Goal: Check status: Check status

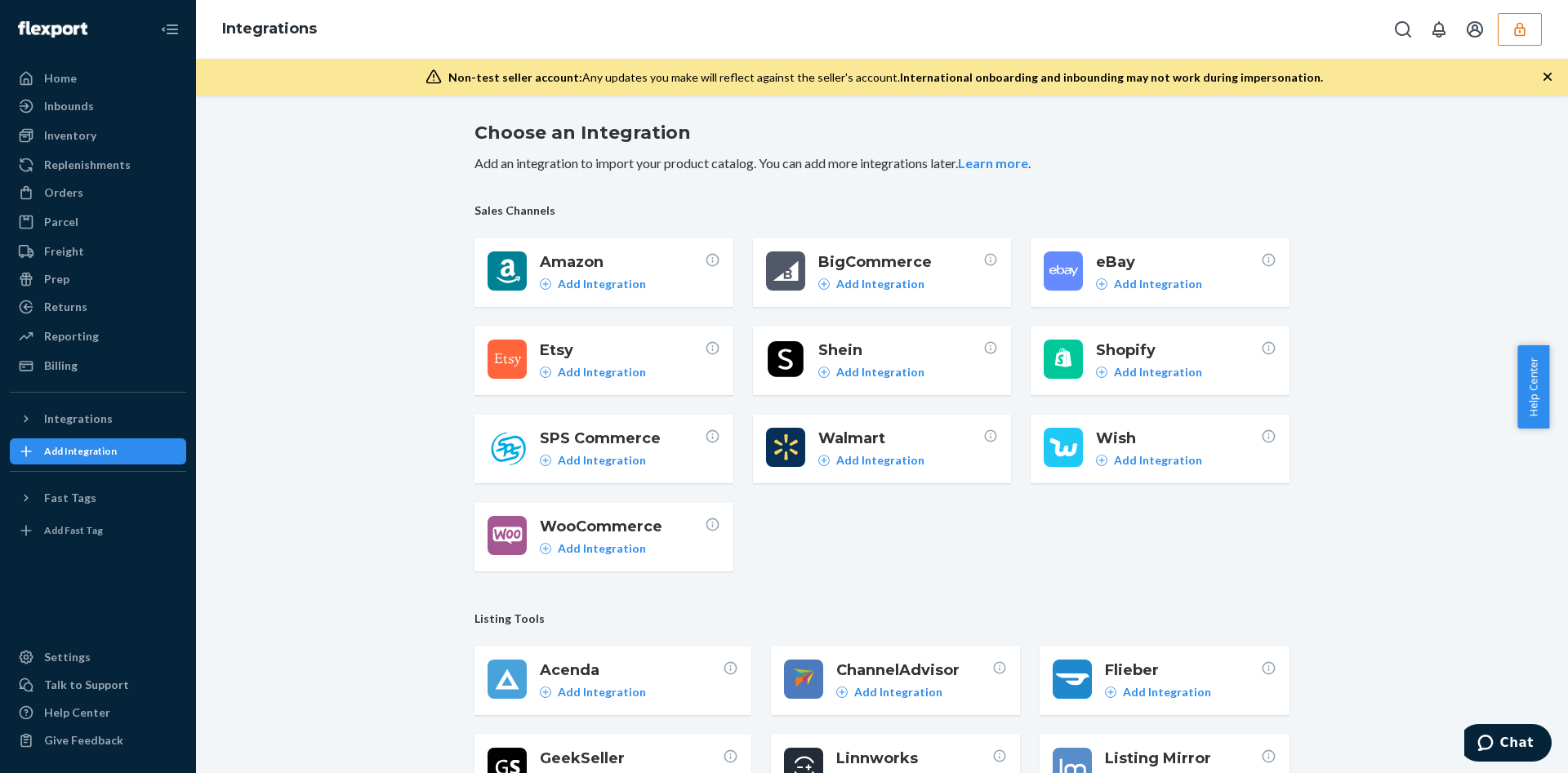
click at [1529, 35] on button "button" at bounding box center [1520, 29] width 44 height 33
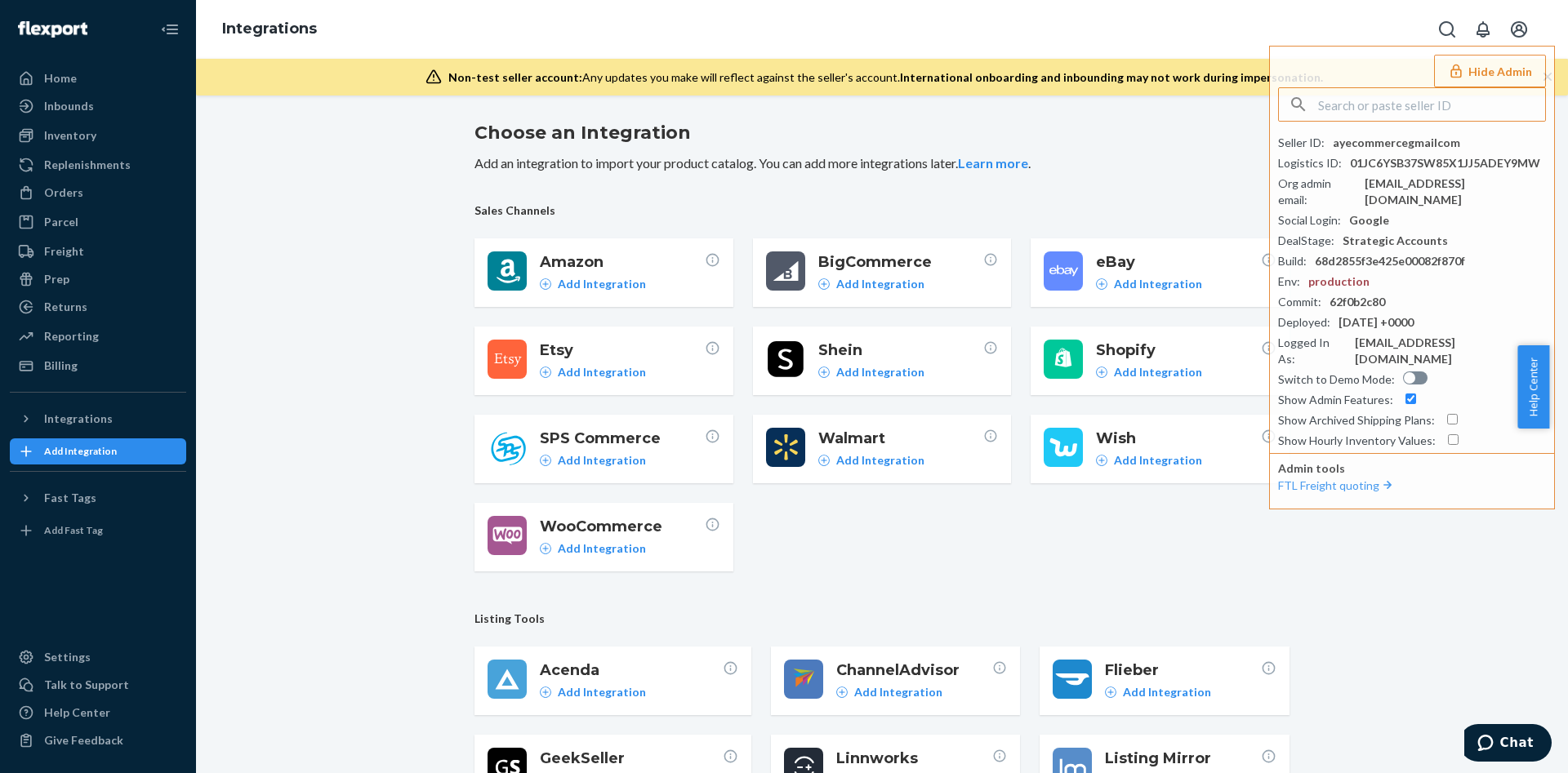
drag, startPoint x: 31, startPoint y: 106, endPoint x: 113, endPoint y: 6, distance: 129.3
click at [31, 105] on icon at bounding box center [27, 107] width 17 height 17
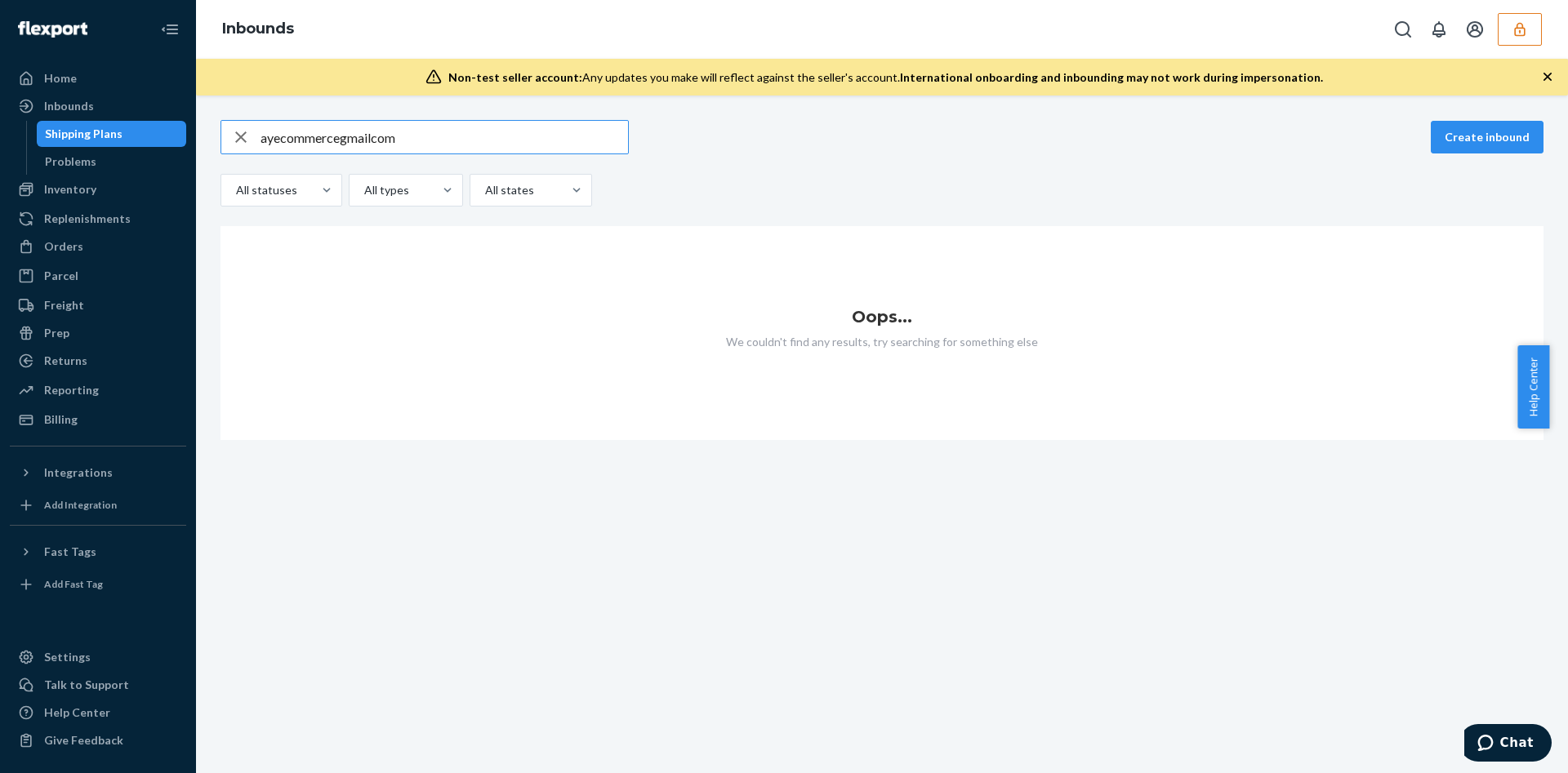
click at [315, 142] on input "ayecommercegmailcom" at bounding box center [444, 137] width 368 height 33
paste input "9875960"
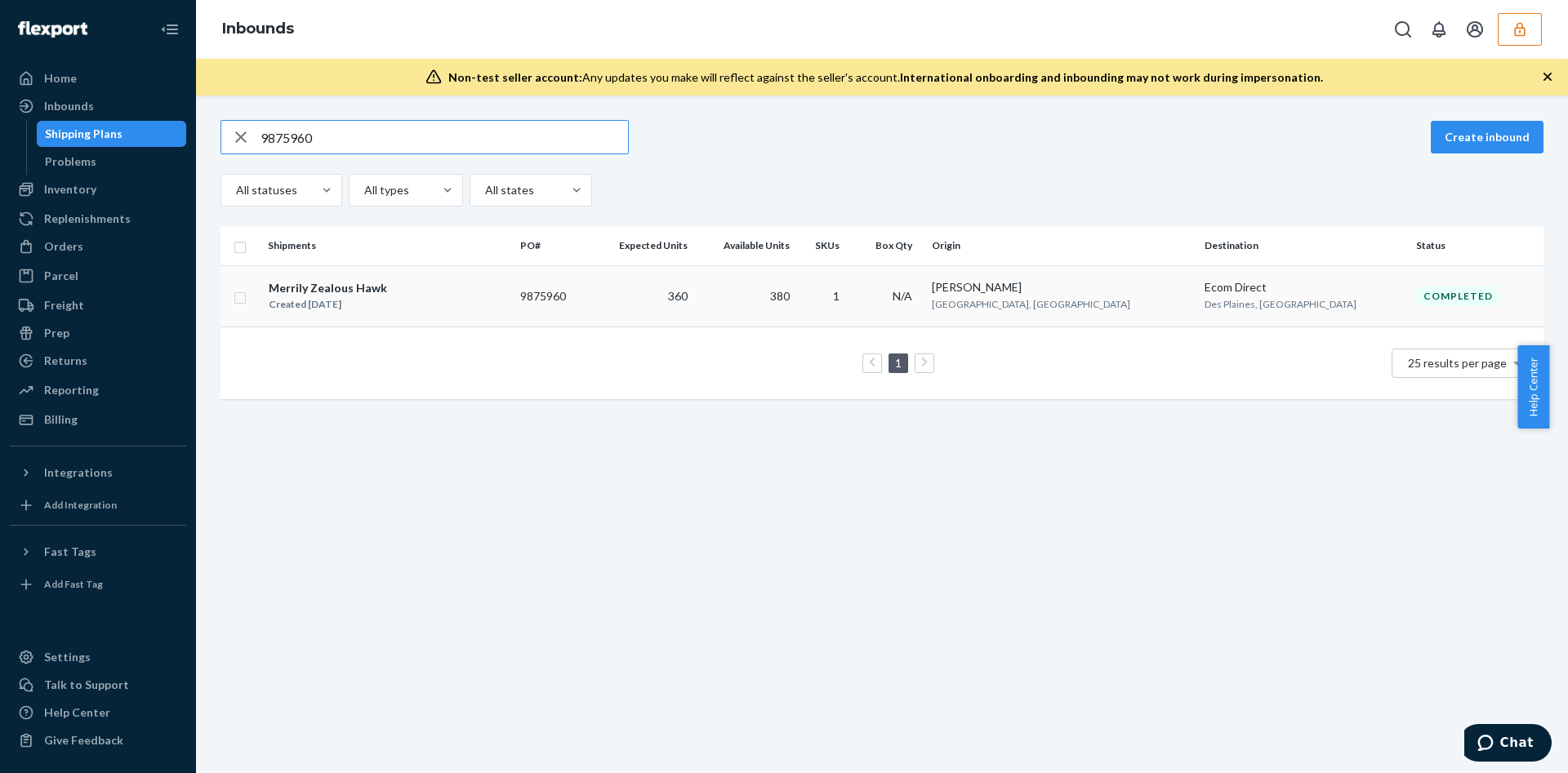
type input "9875960"
click at [853, 289] on td "1" at bounding box center [824, 296] width 56 height 62
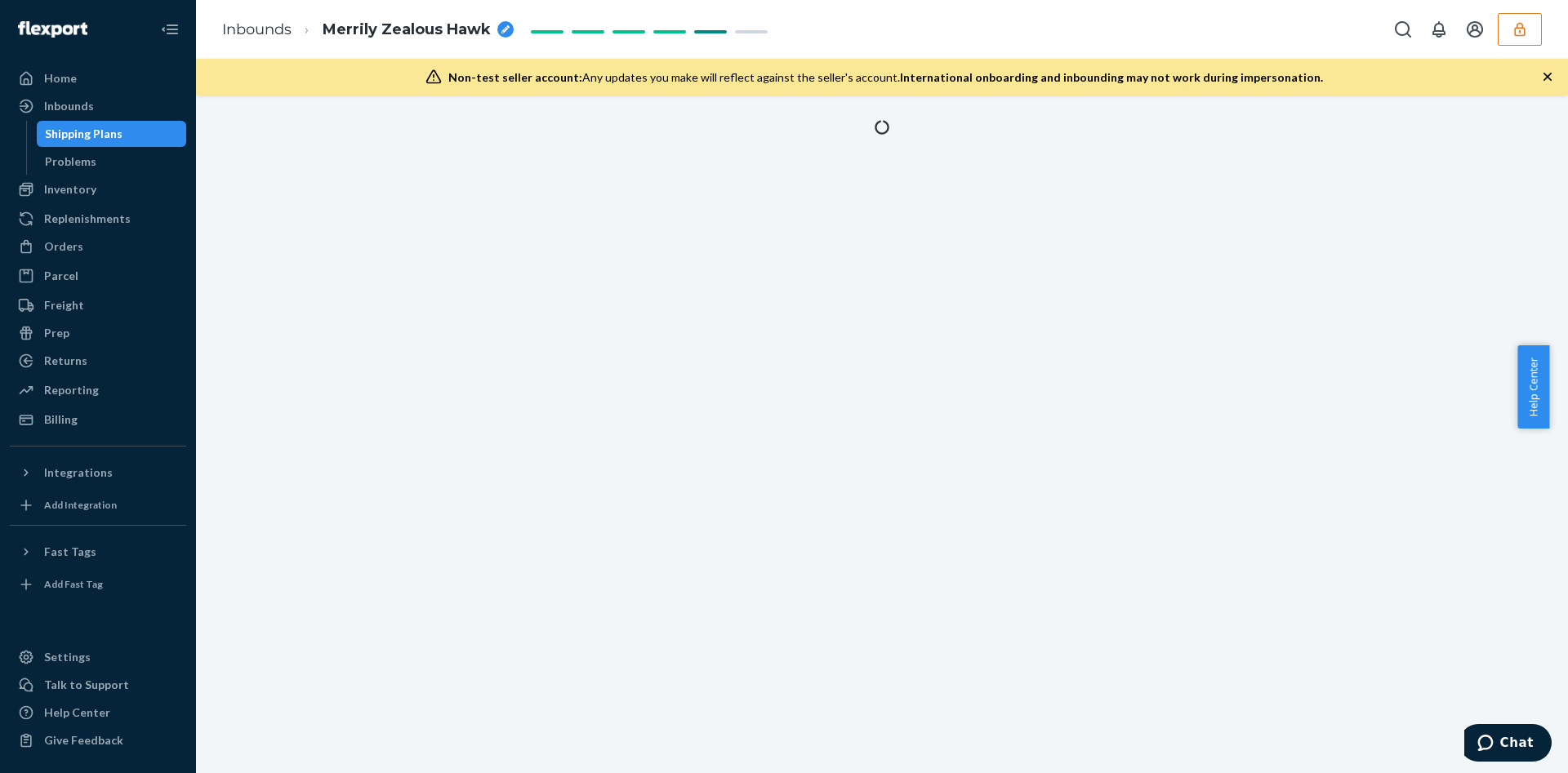
click at [472, 449] on div at bounding box center [882, 434] width 1372 height 677
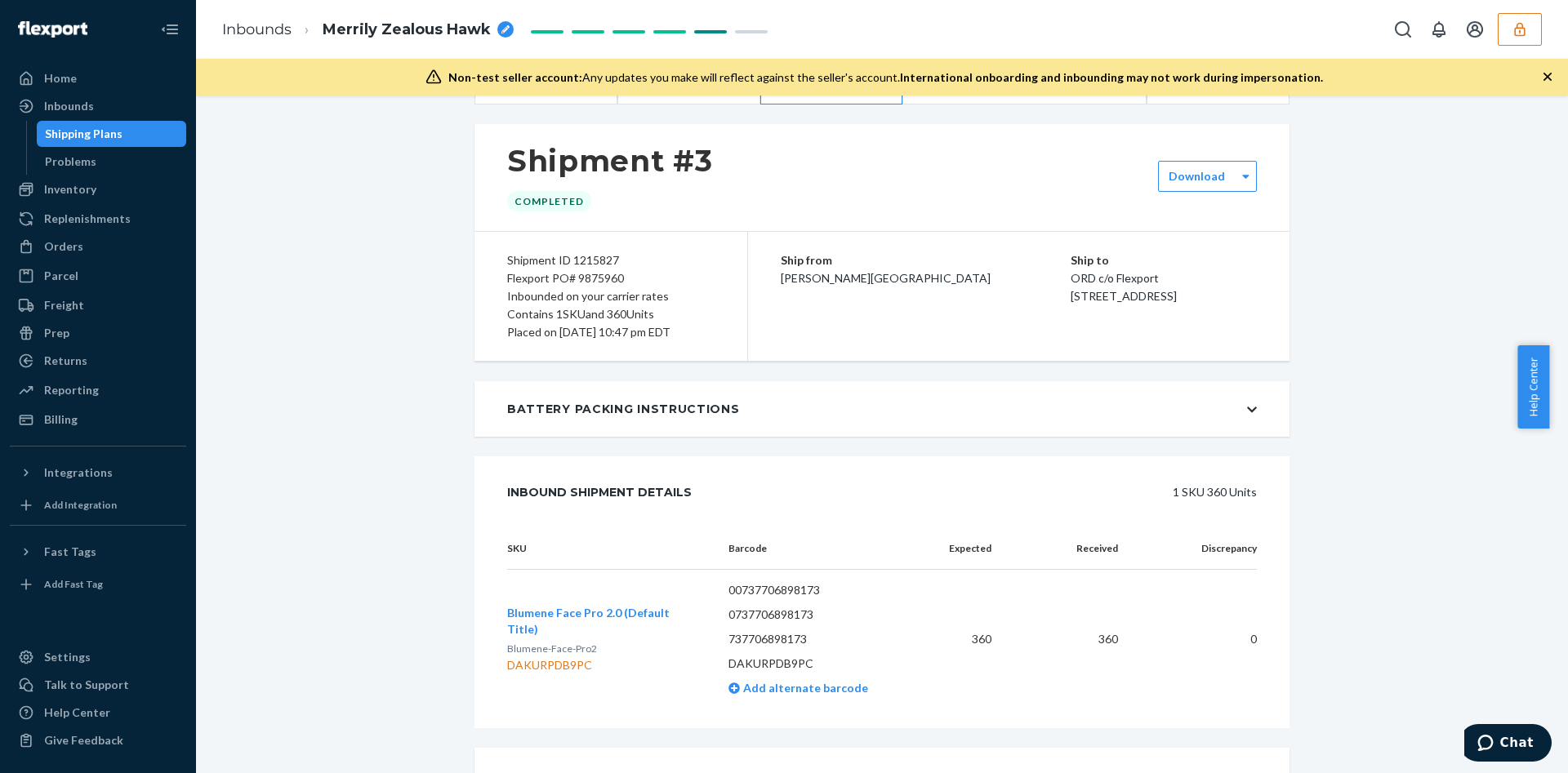
scroll to position [95, 0]
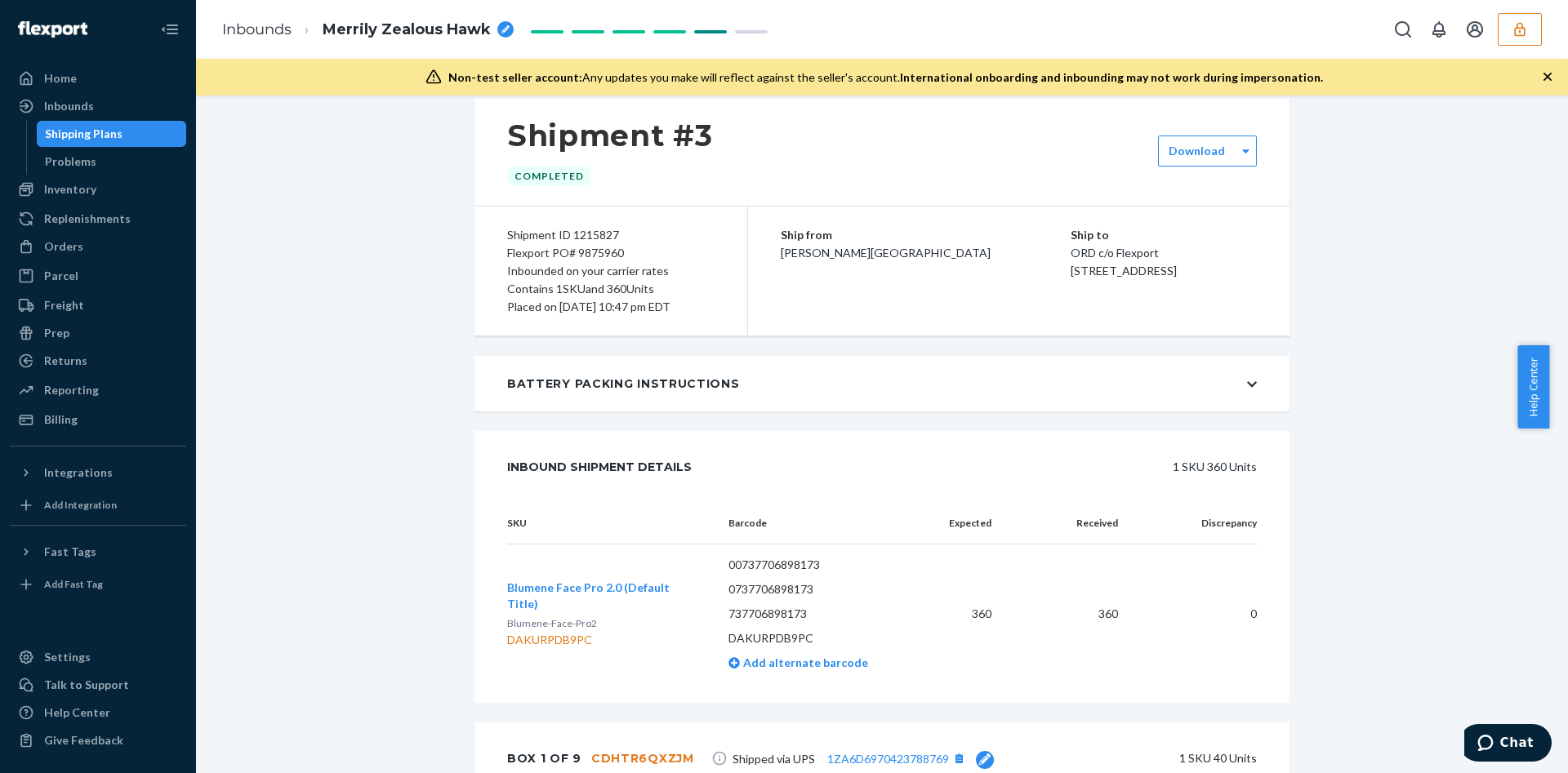
click at [593, 248] on div "Flexport PO# 9875960" at bounding box center [612, 254] width 208 height 18
copy div "9875960"
click at [77, 108] on div "Inbounds" at bounding box center [69, 107] width 50 height 17
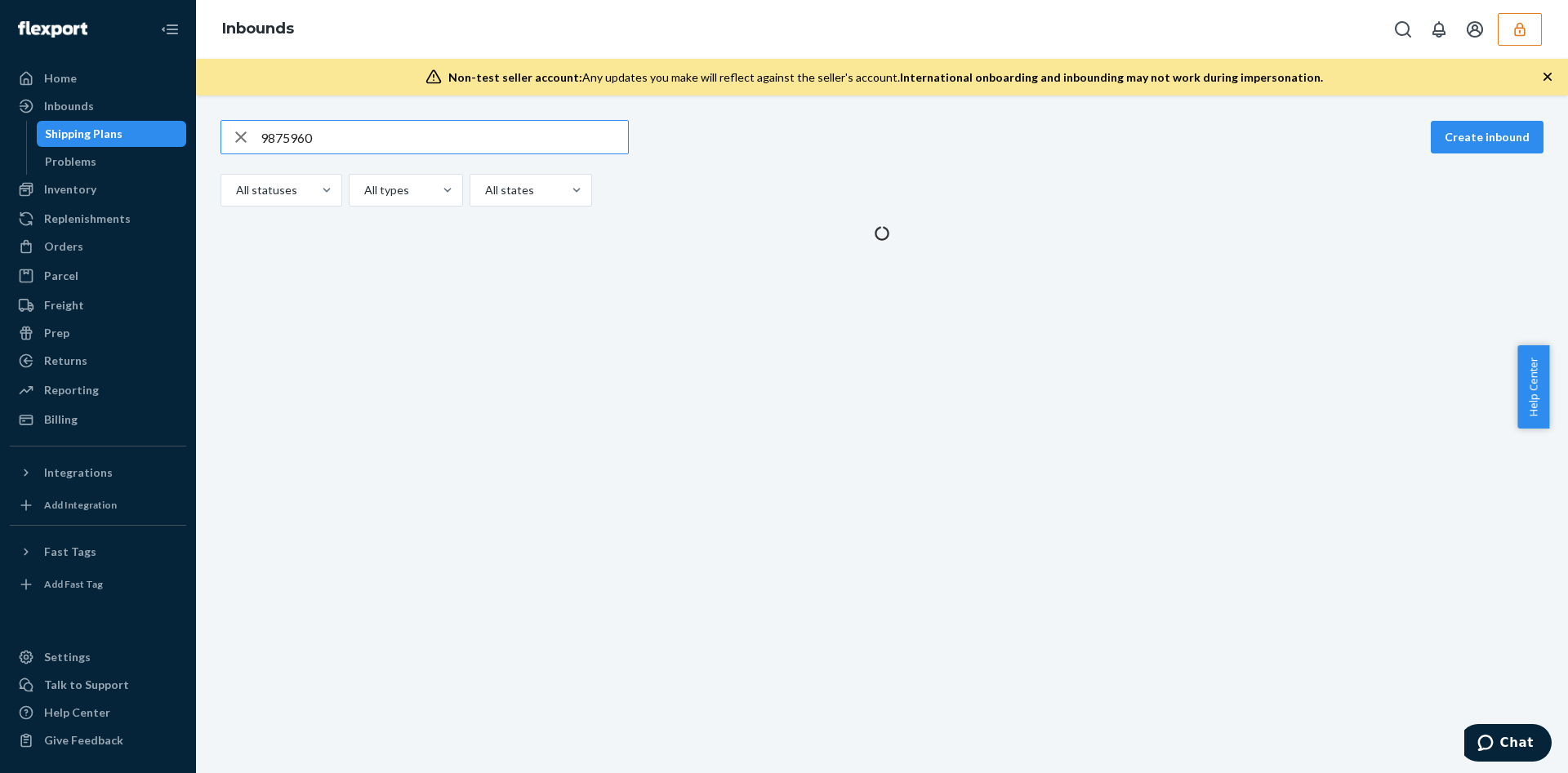
type input "9875960"
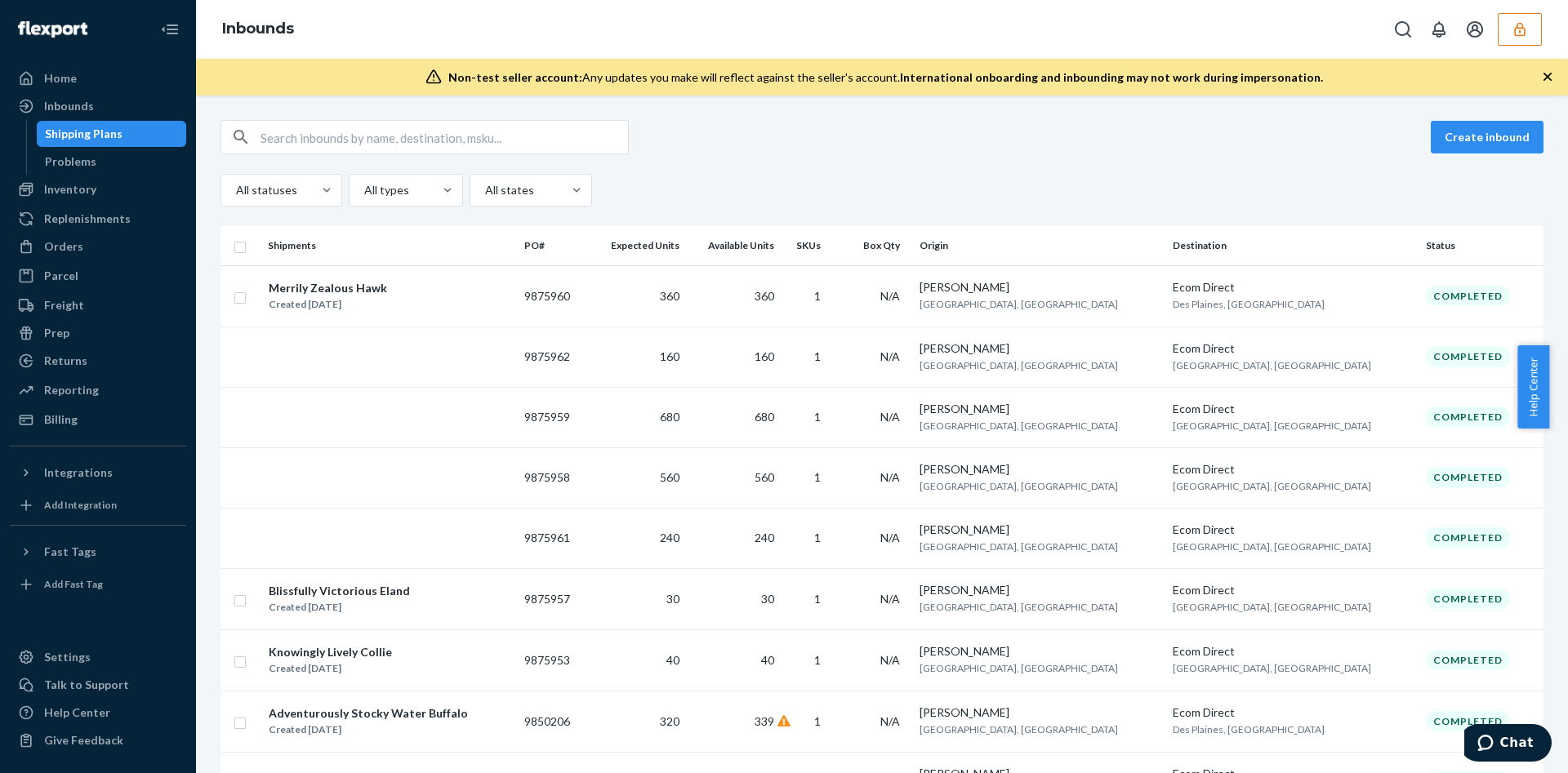
click at [1534, 17] on button "button" at bounding box center [1520, 29] width 44 height 33
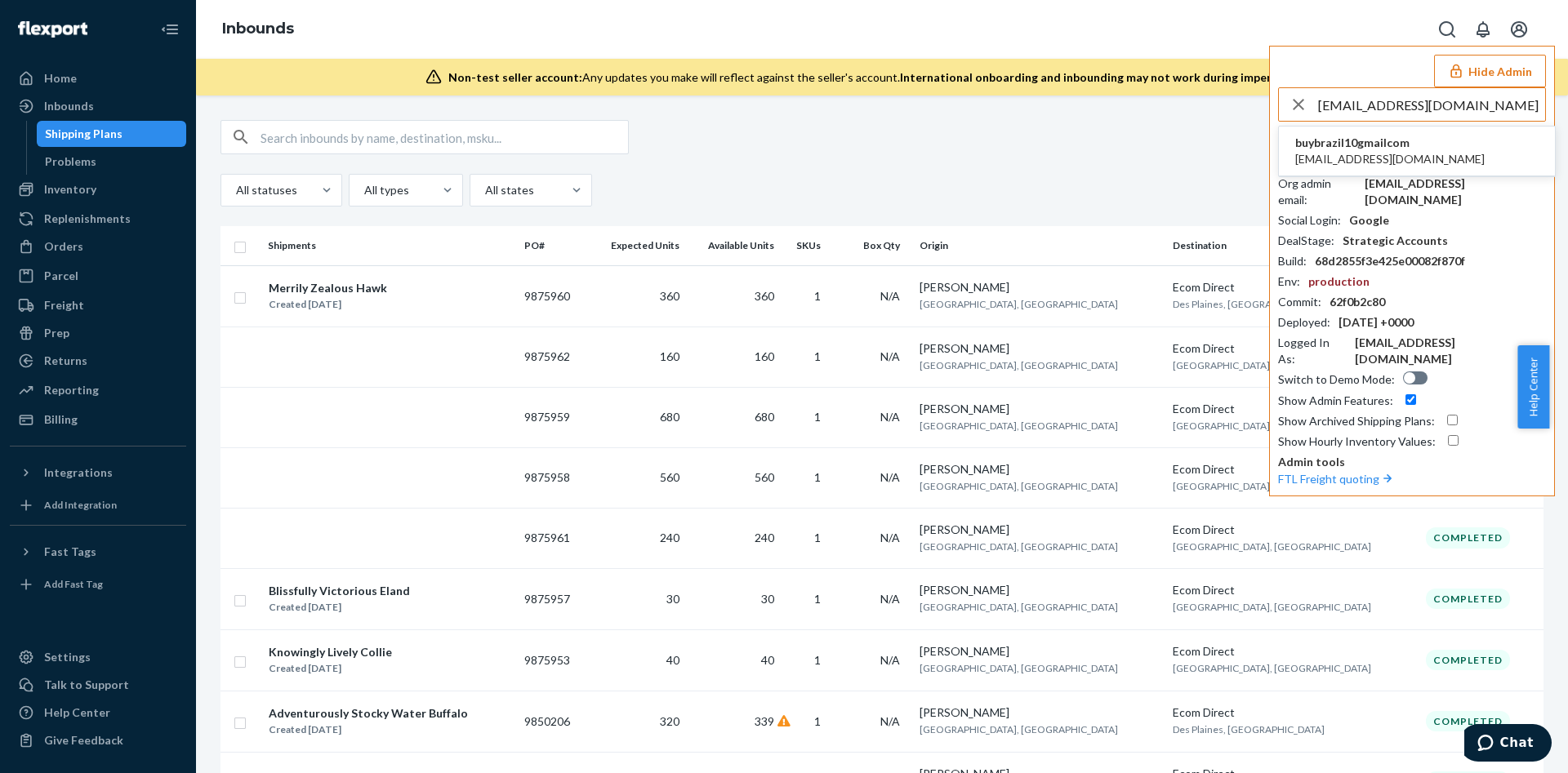
type input "[EMAIL_ADDRESS][DOMAIN_NAME]"
click at [1398, 161] on span "[EMAIL_ADDRESS][DOMAIN_NAME]" at bounding box center [1391, 159] width 189 height 17
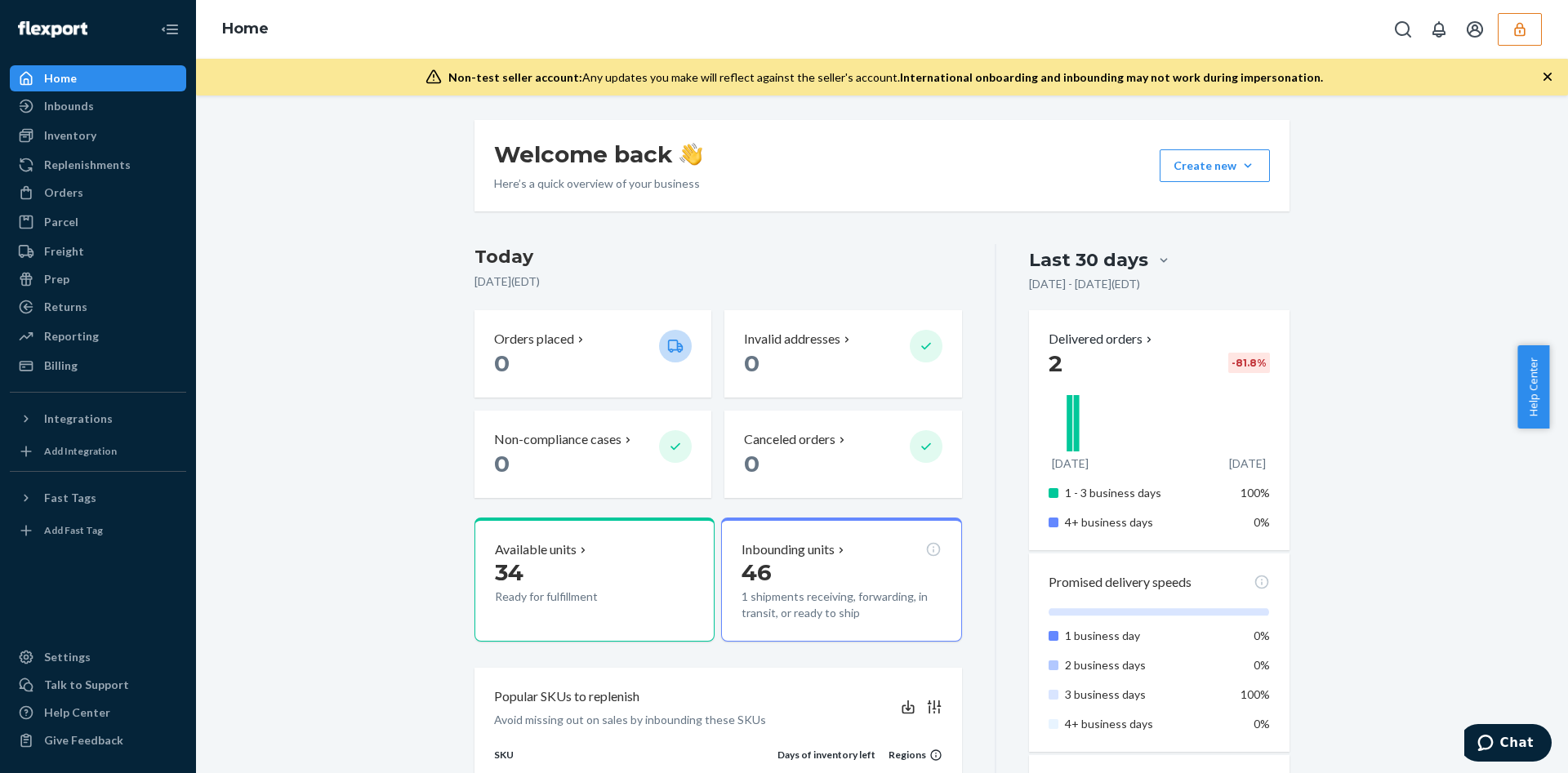
click at [1529, 33] on button "button" at bounding box center [1520, 29] width 44 height 33
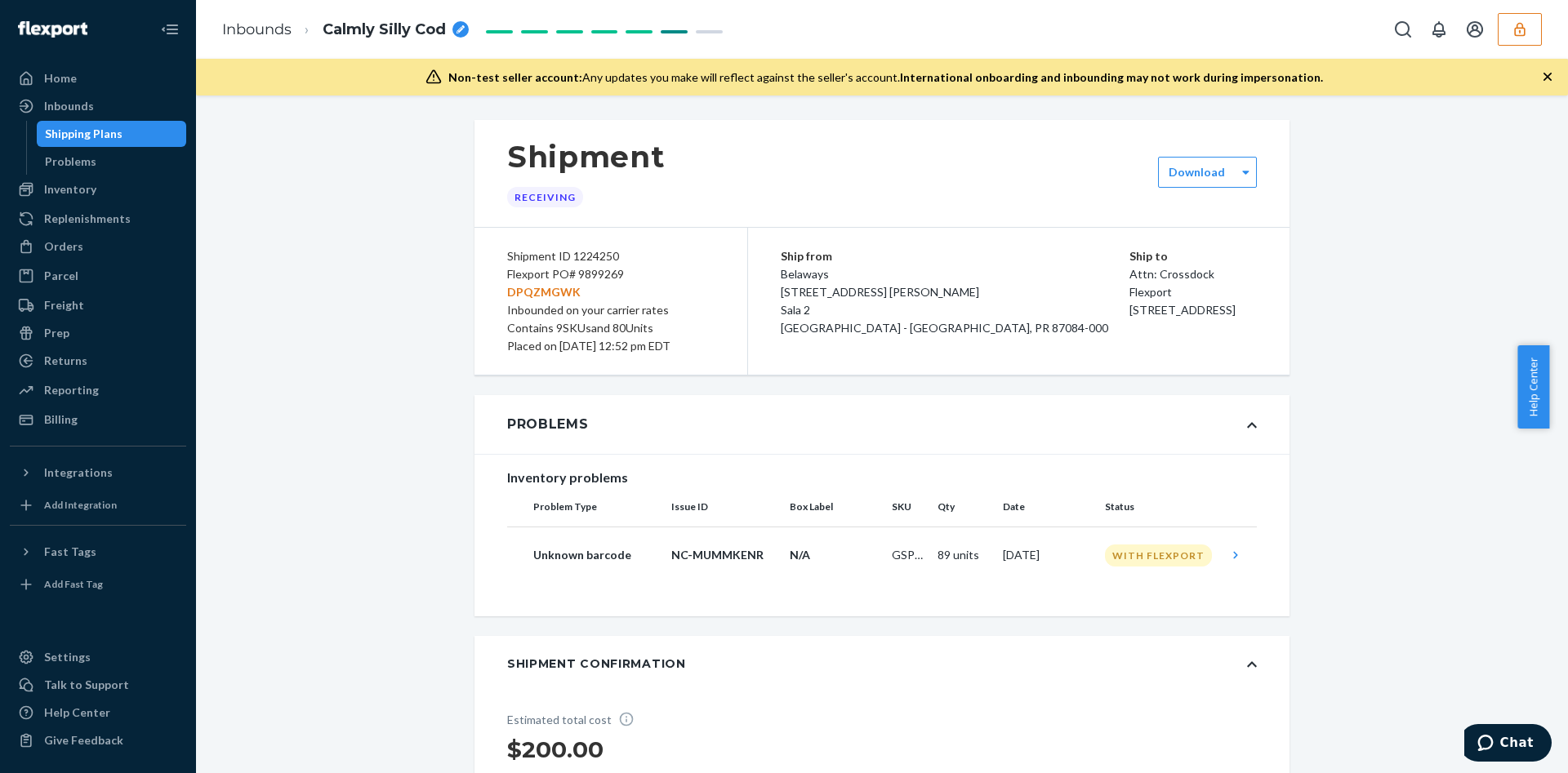
click at [1527, 40] on button "button" at bounding box center [1520, 29] width 44 height 33
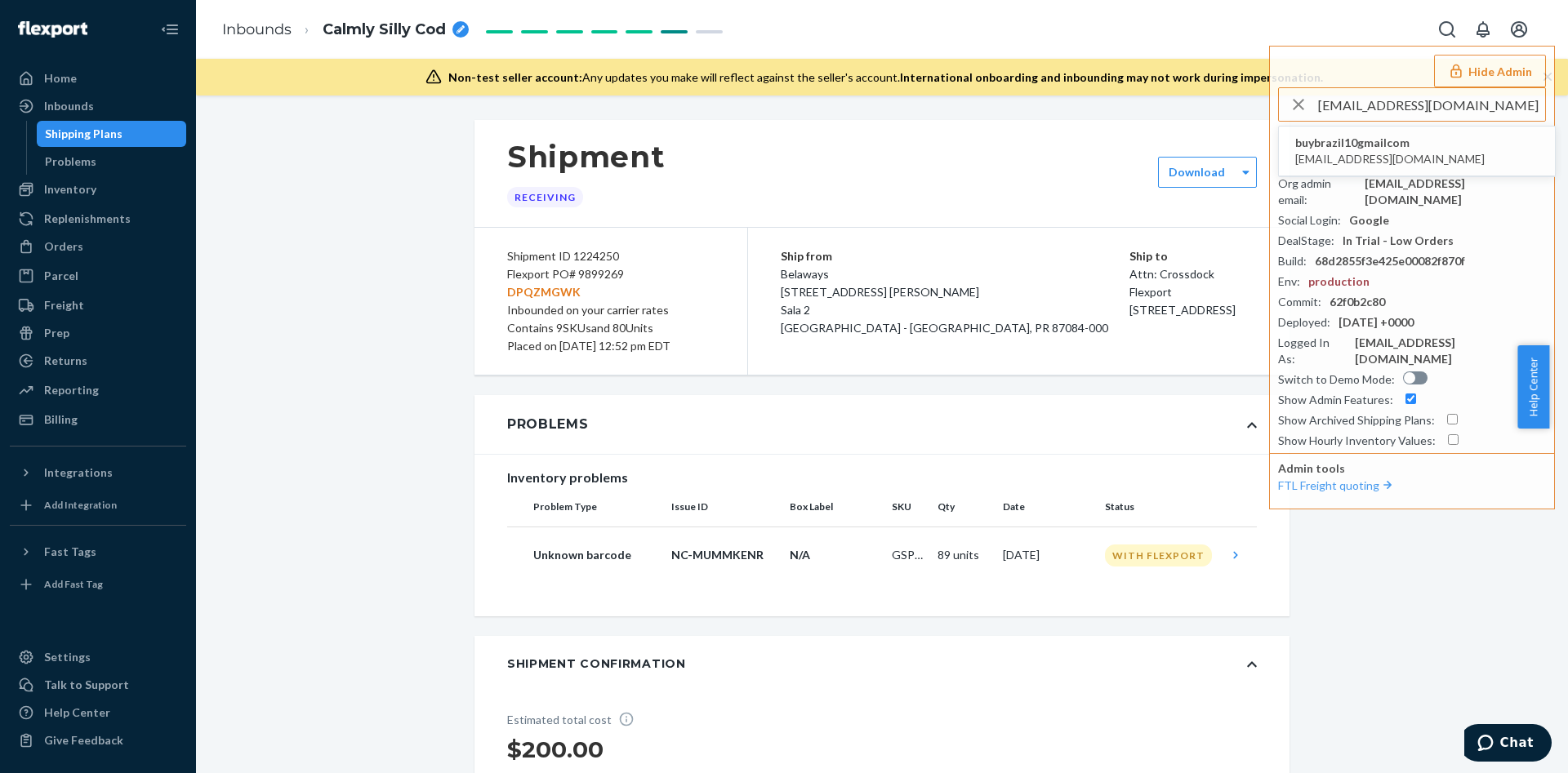
type input "buybrazil10@gmail.com"
click at [1356, 152] on span "buybrazil10@gmail.com" at bounding box center [1391, 159] width 189 height 17
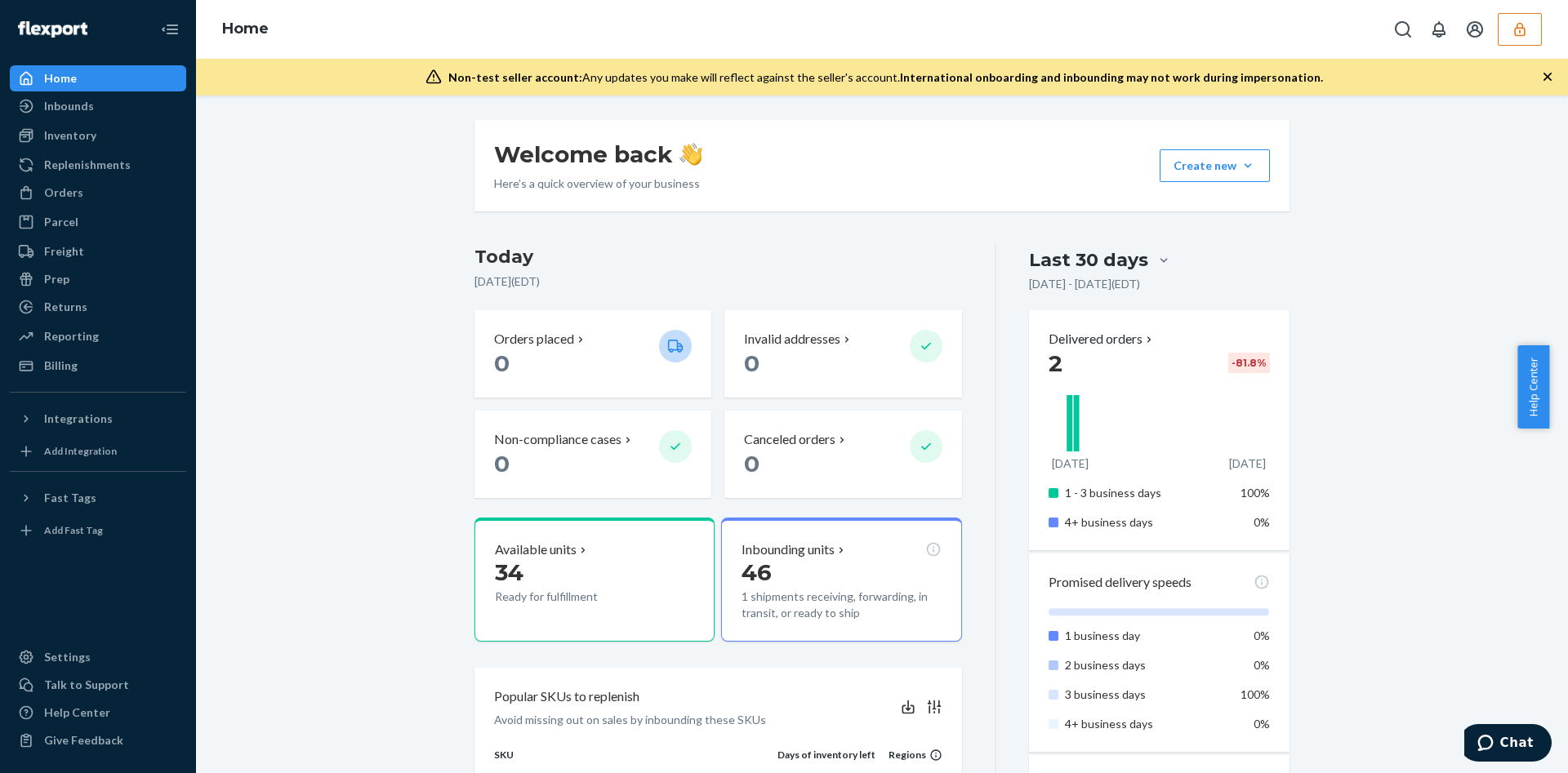
click at [1504, 29] on button "button" at bounding box center [1520, 29] width 44 height 33
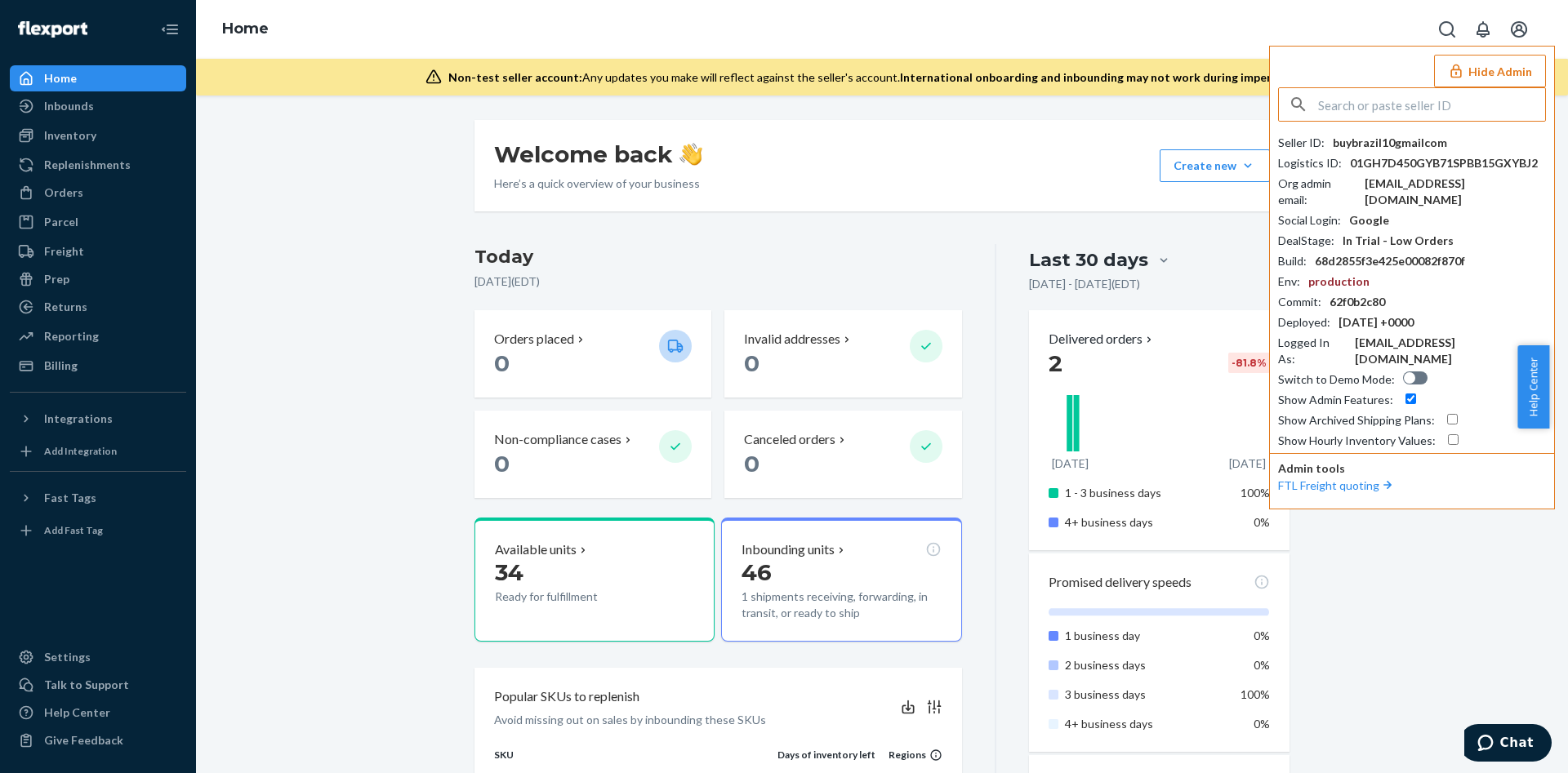
click at [1496, 75] on button "Hide Admin" at bounding box center [1491, 72] width 112 height 33
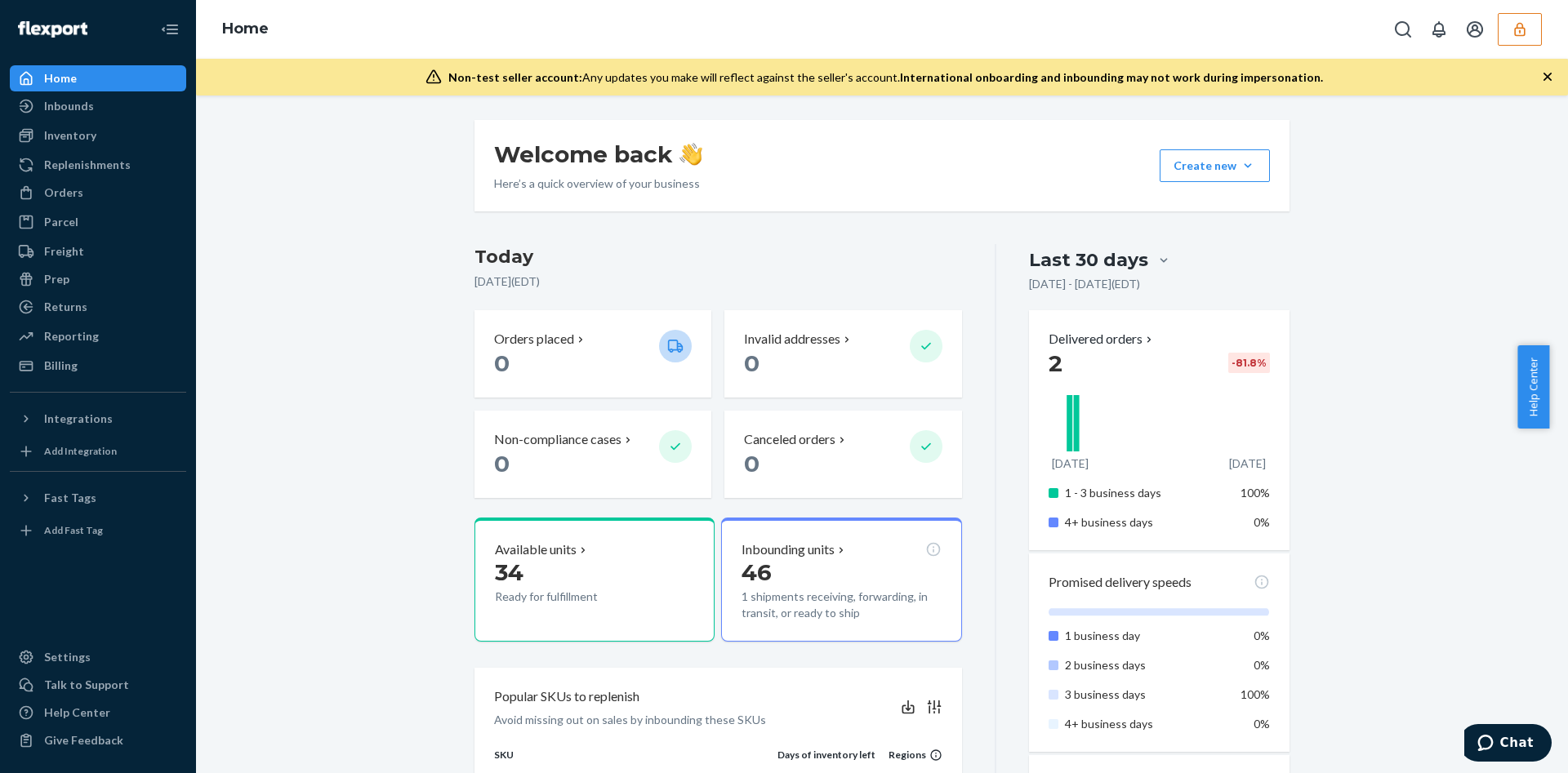
click at [1530, 25] on button "button" at bounding box center [1520, 29] width 44 height 33
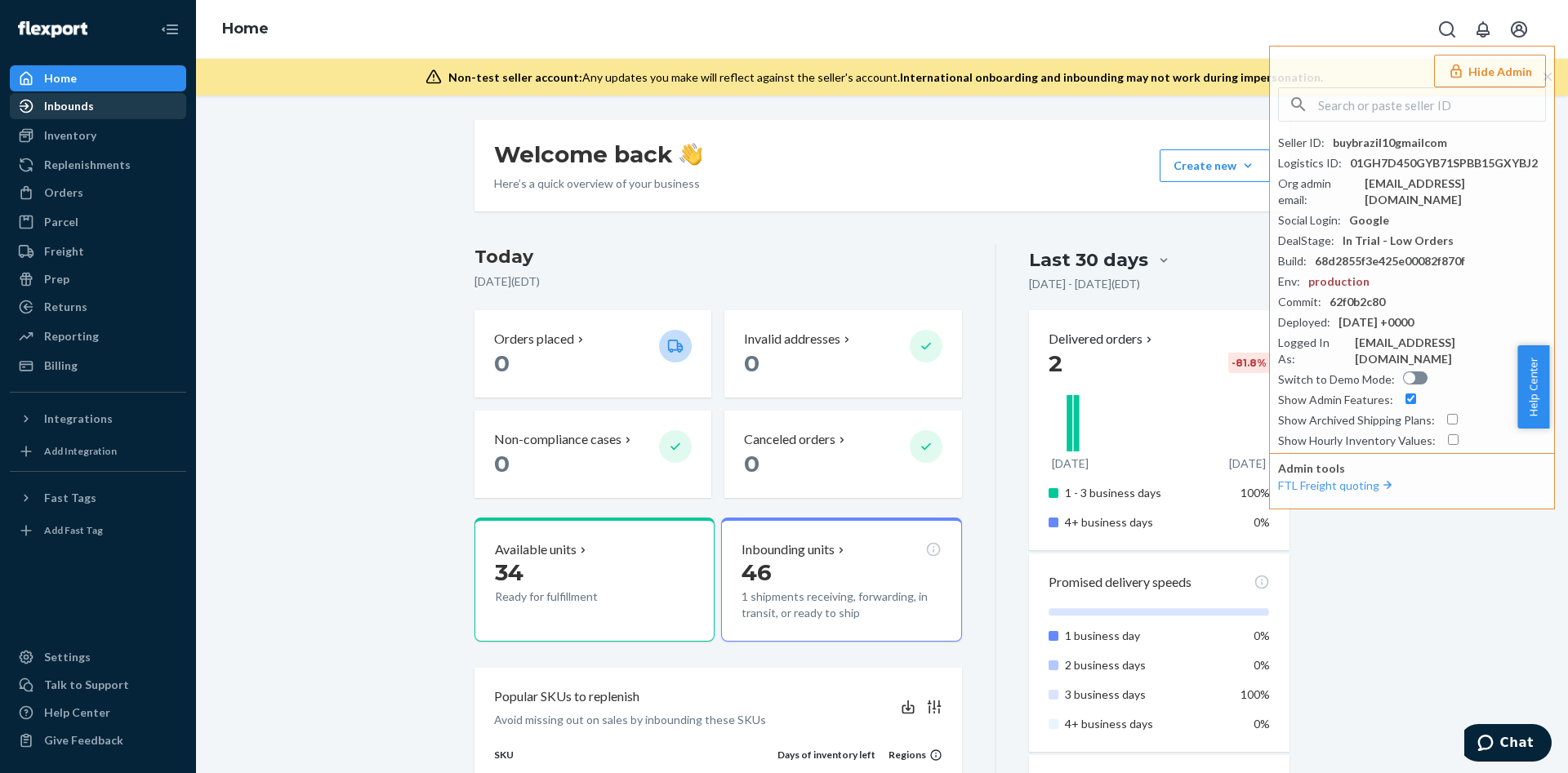
click at [144, 110] on div "Inbounds" at bounding box center [97, 106] width 173 height 23
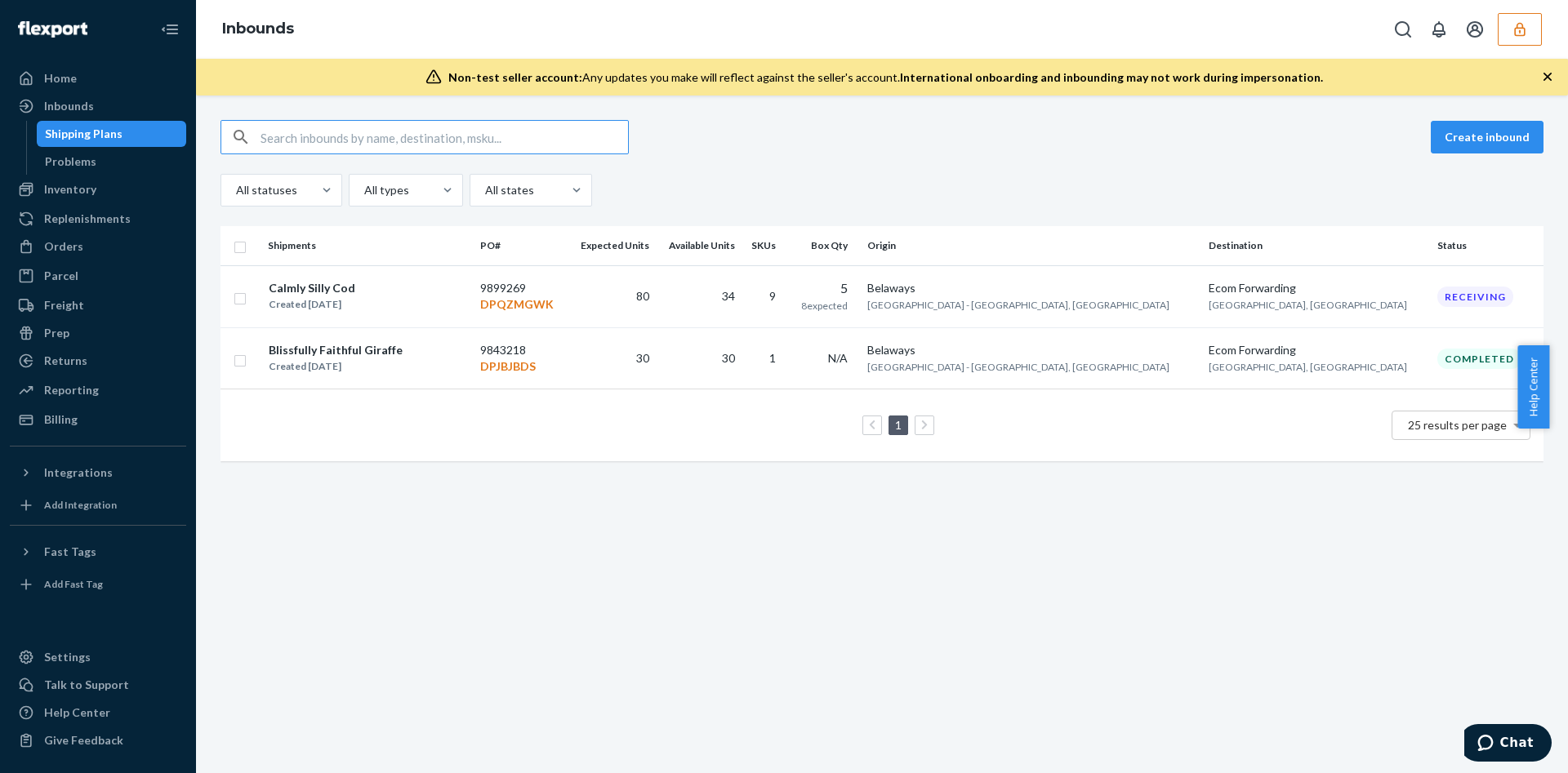
type input "9899269"
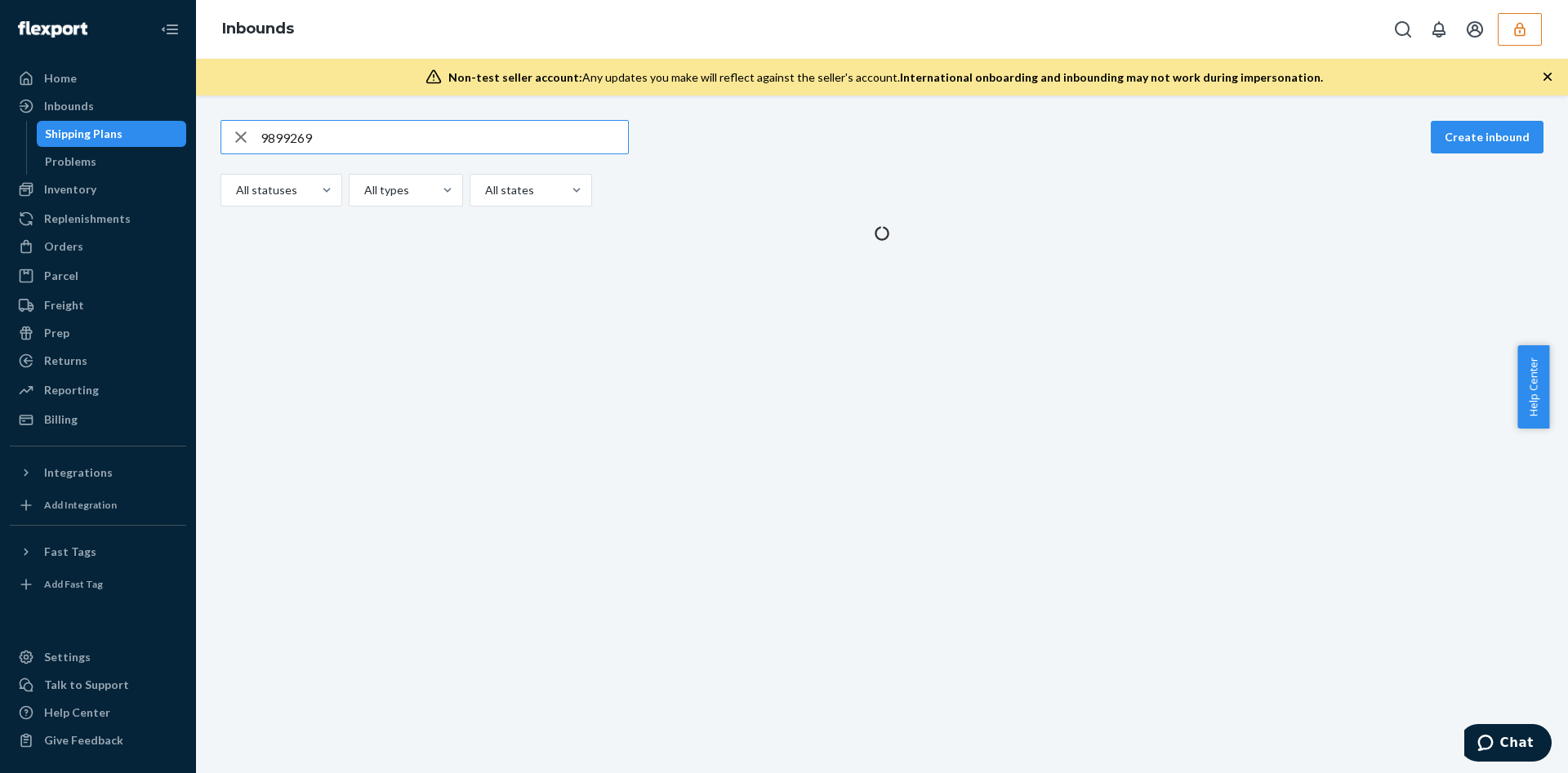
type input "9899269"
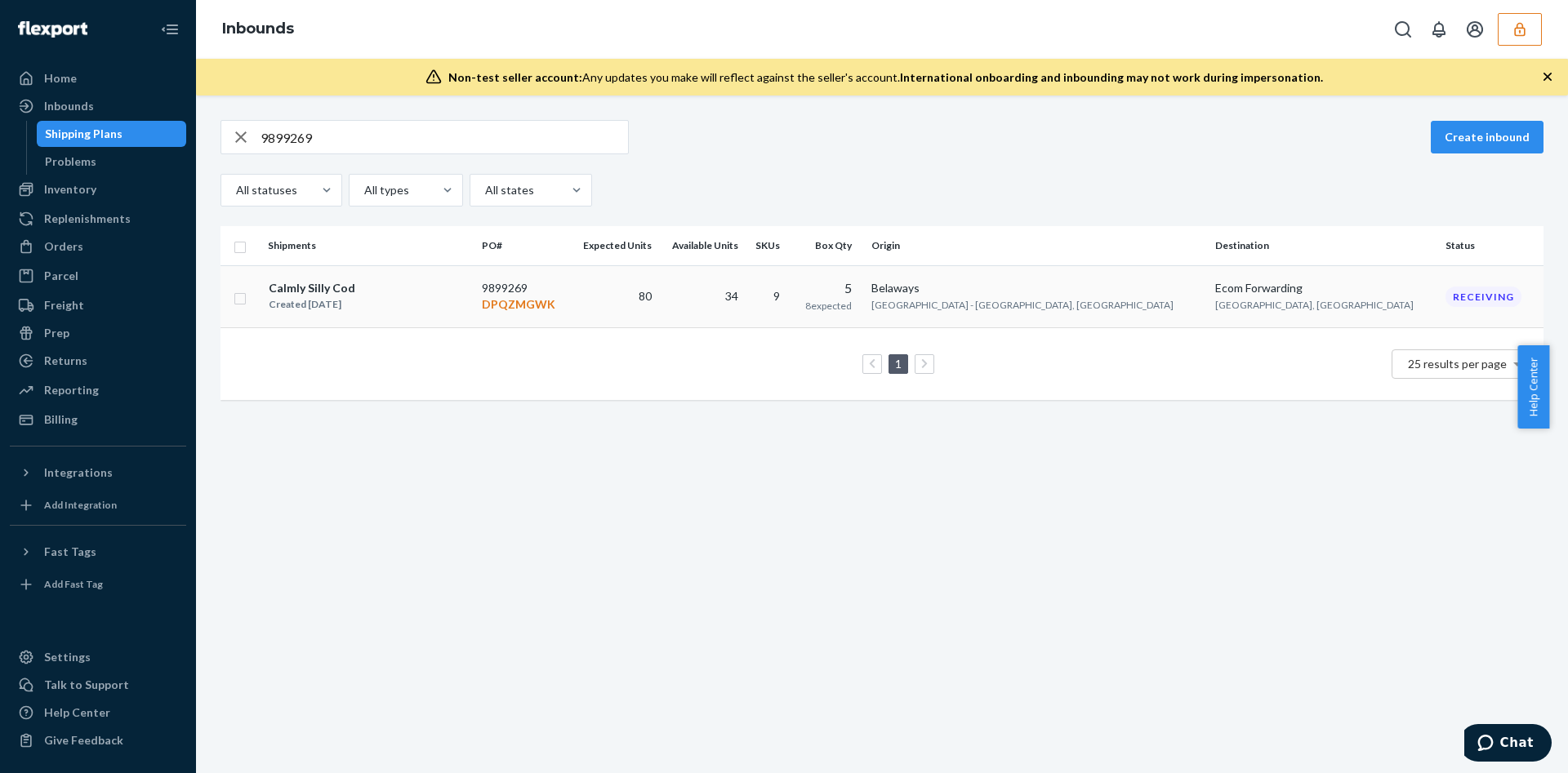
click at [570, 313] on td "9899269 DPQZMGWK" at bounding box center [522, 297] width 95 height 63
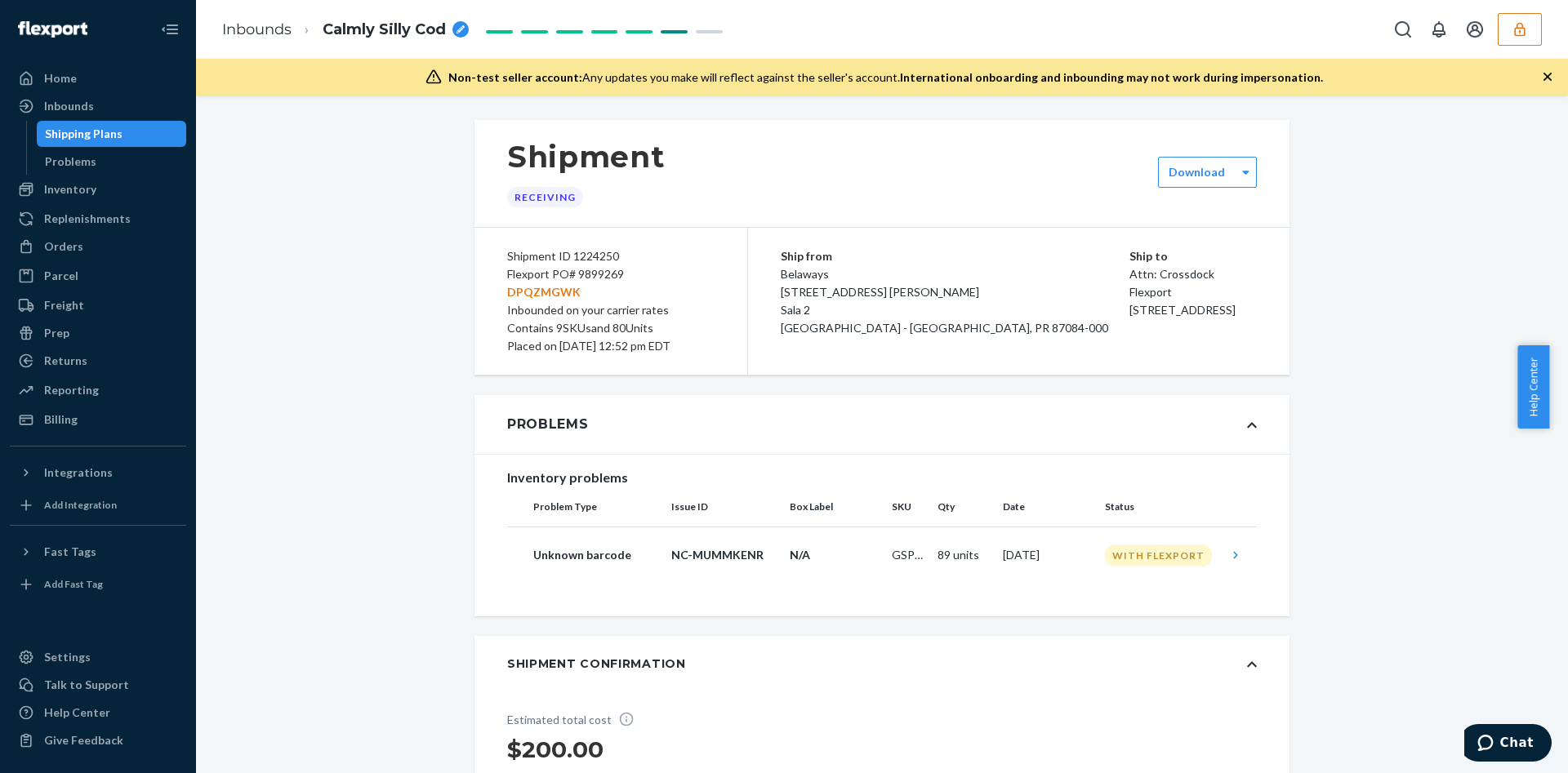
click at [572, 279] on div "Flexport PO# 9899269 DPQZMGWK" at bounding box center [612, 283] width 208 height 36
copy div "9899269"
click at [1538, 29] on button "button" at bounding box center [1520, 29] width 44 height 33
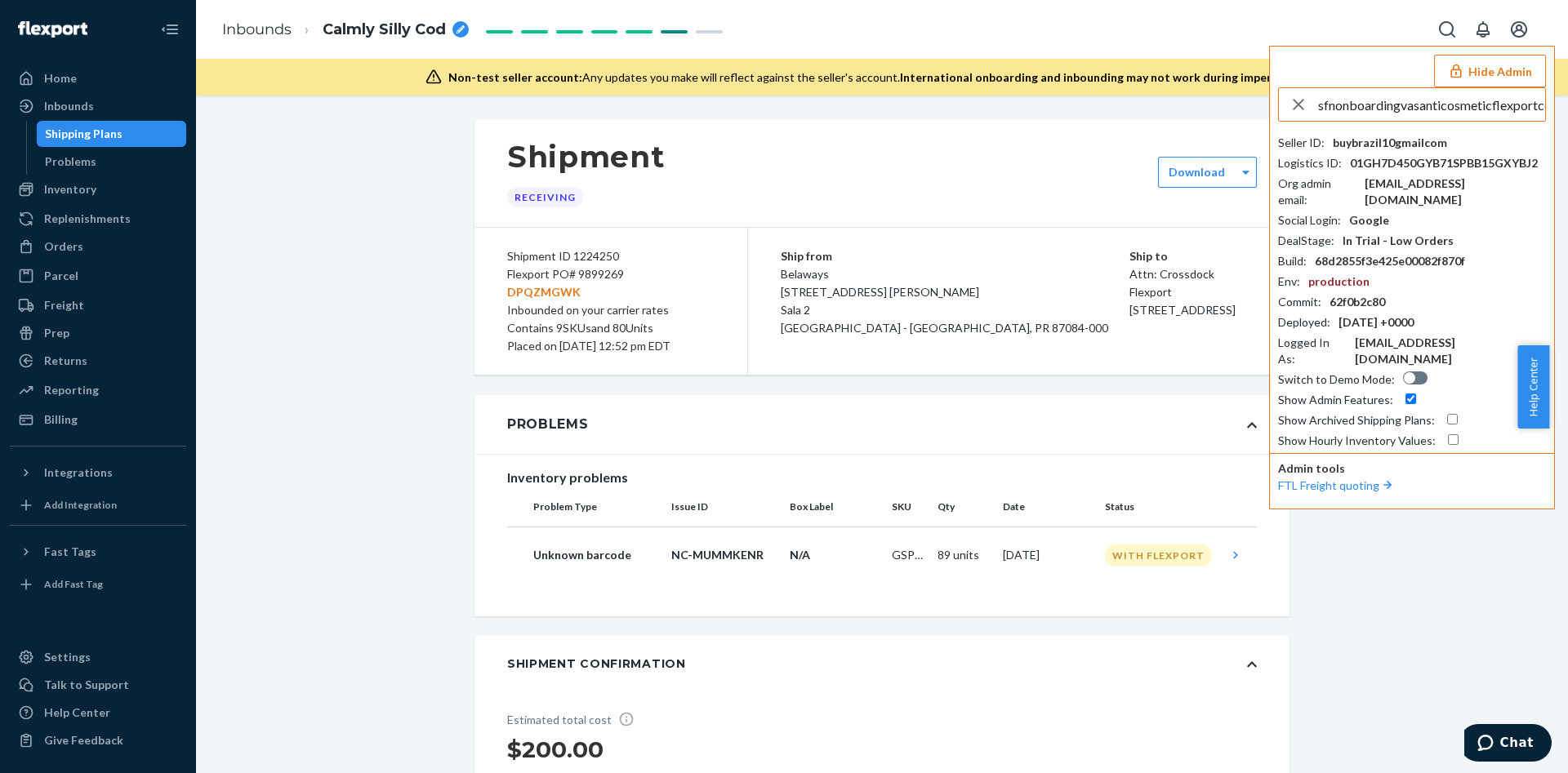
scroll to position [0, 17]
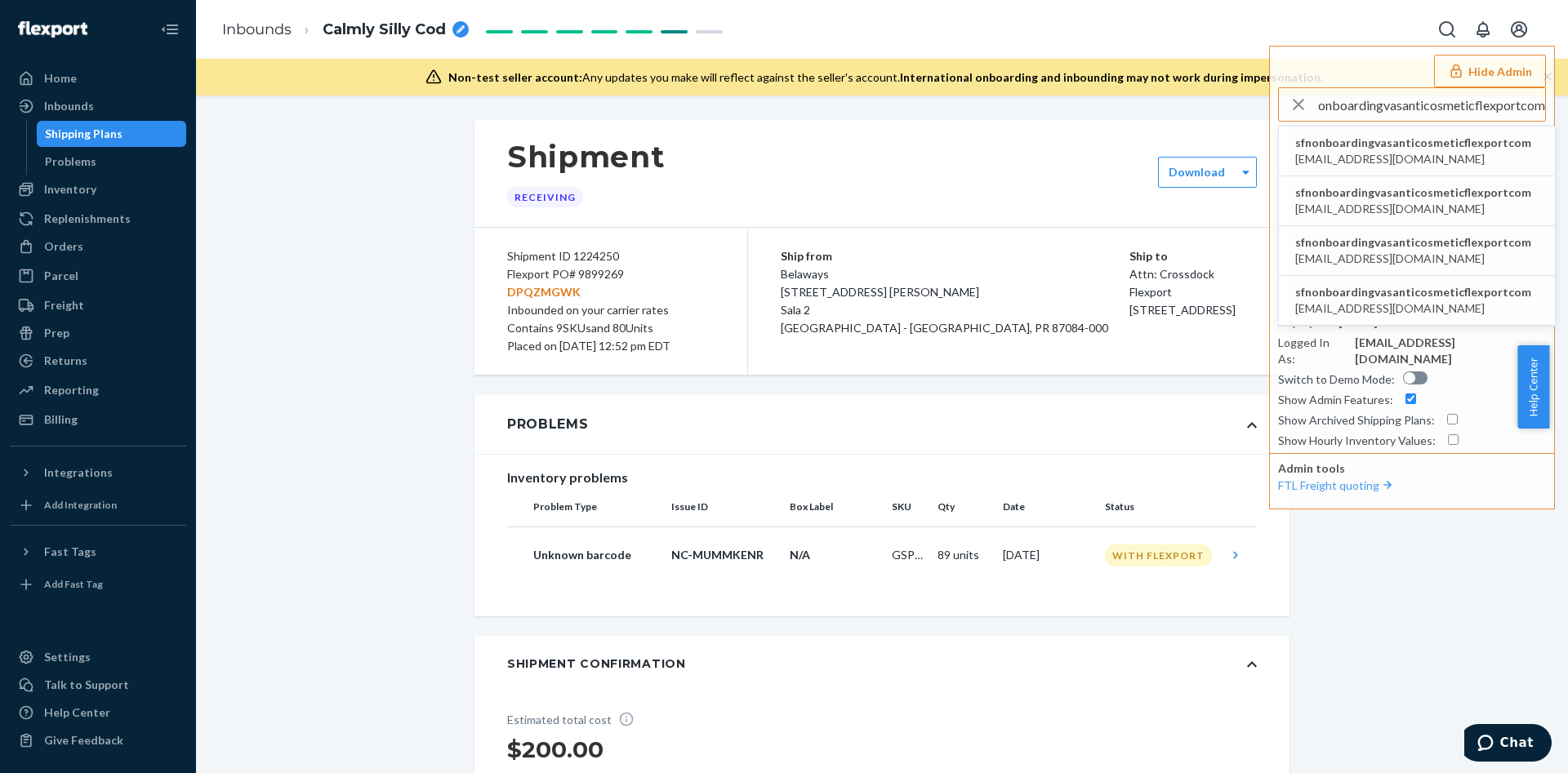
type input "sfnonboardingvasanticosmeticflexportcom"
click at [1356, 138] on span "sfnonboardingvasanticosmeticflexportcom" at bounding box center [1413, 143] width 236 height 17
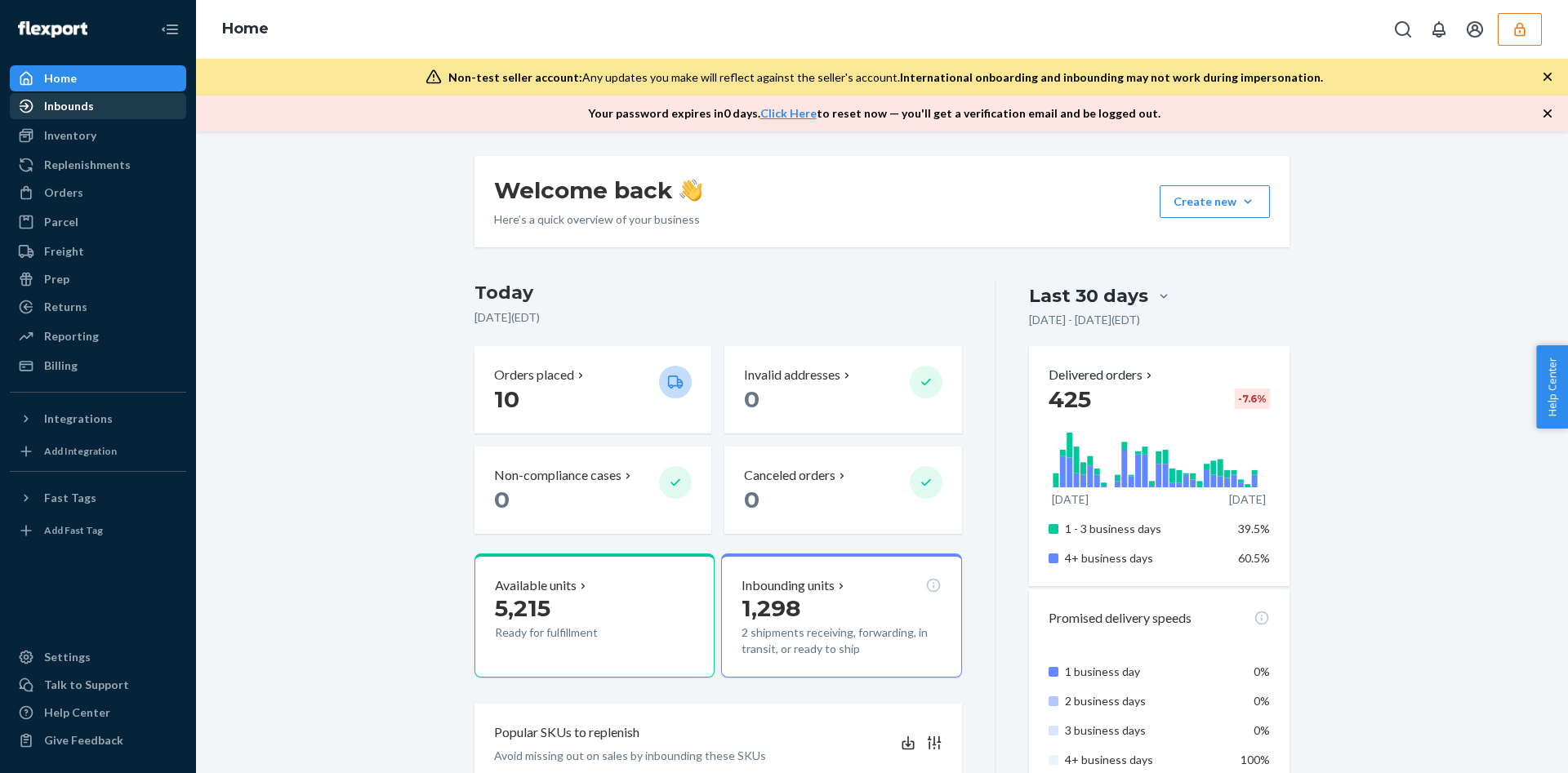
click at [91, 116] on div "Inbounds" at bounding box center [97, 106] width 173 height 23
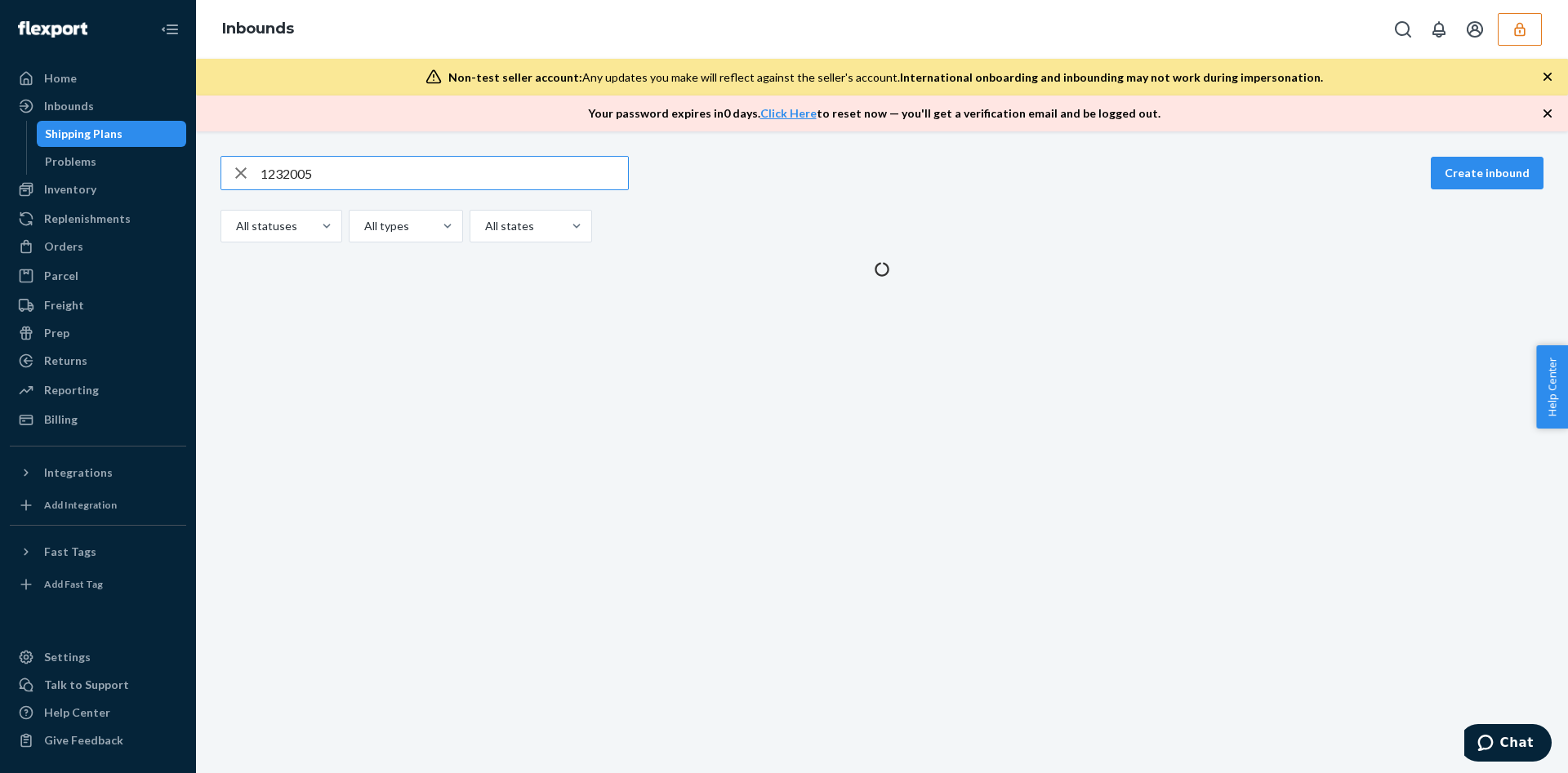
type input "1232005"
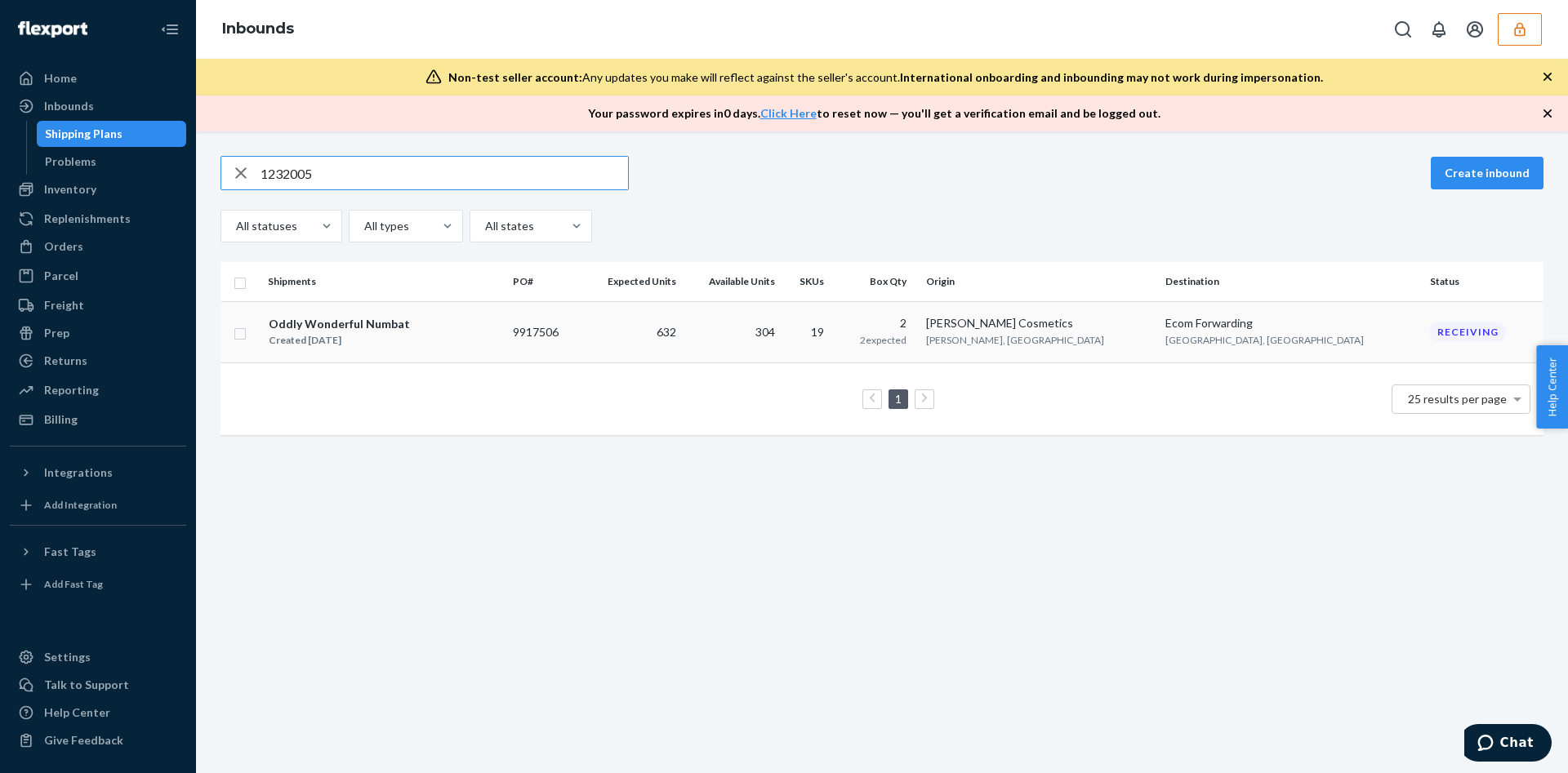
click at [920, 357] on td "2 2 expected" at bounding box center [878, 332] width 83 height 62
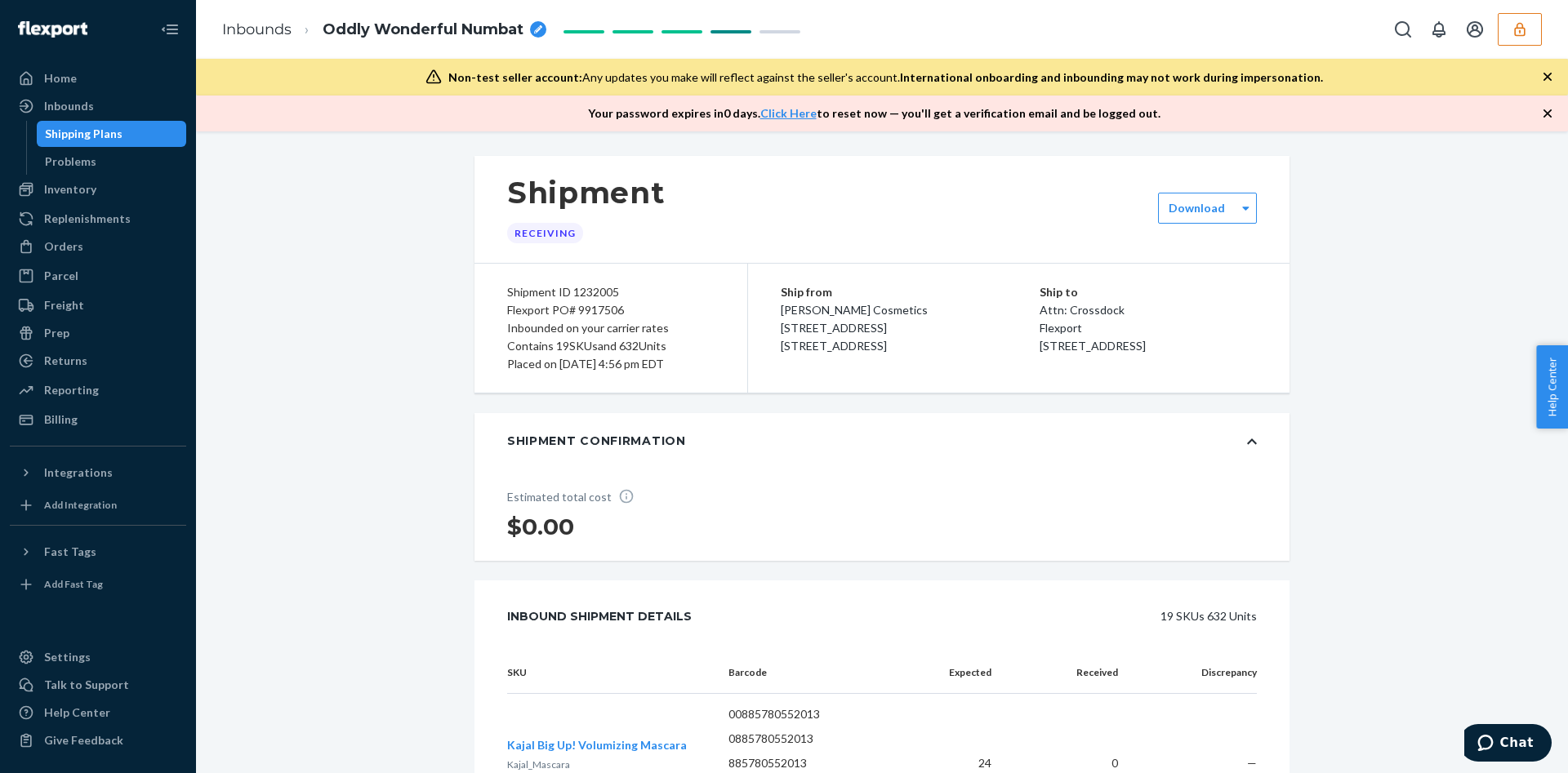
click at [1520, 50] on div "Inbounds Oddly Wonderful Numbat" at bounding box center [882, 29] width 1372 height 59
click at [1520, 49] on div "Inbounds Oddly Wonderful Numbat" at bounding box center [882, 29] width 1372 height 59
click at [1508, 30] on button "button" at bounding box center [1520, 29] width 44 height 33
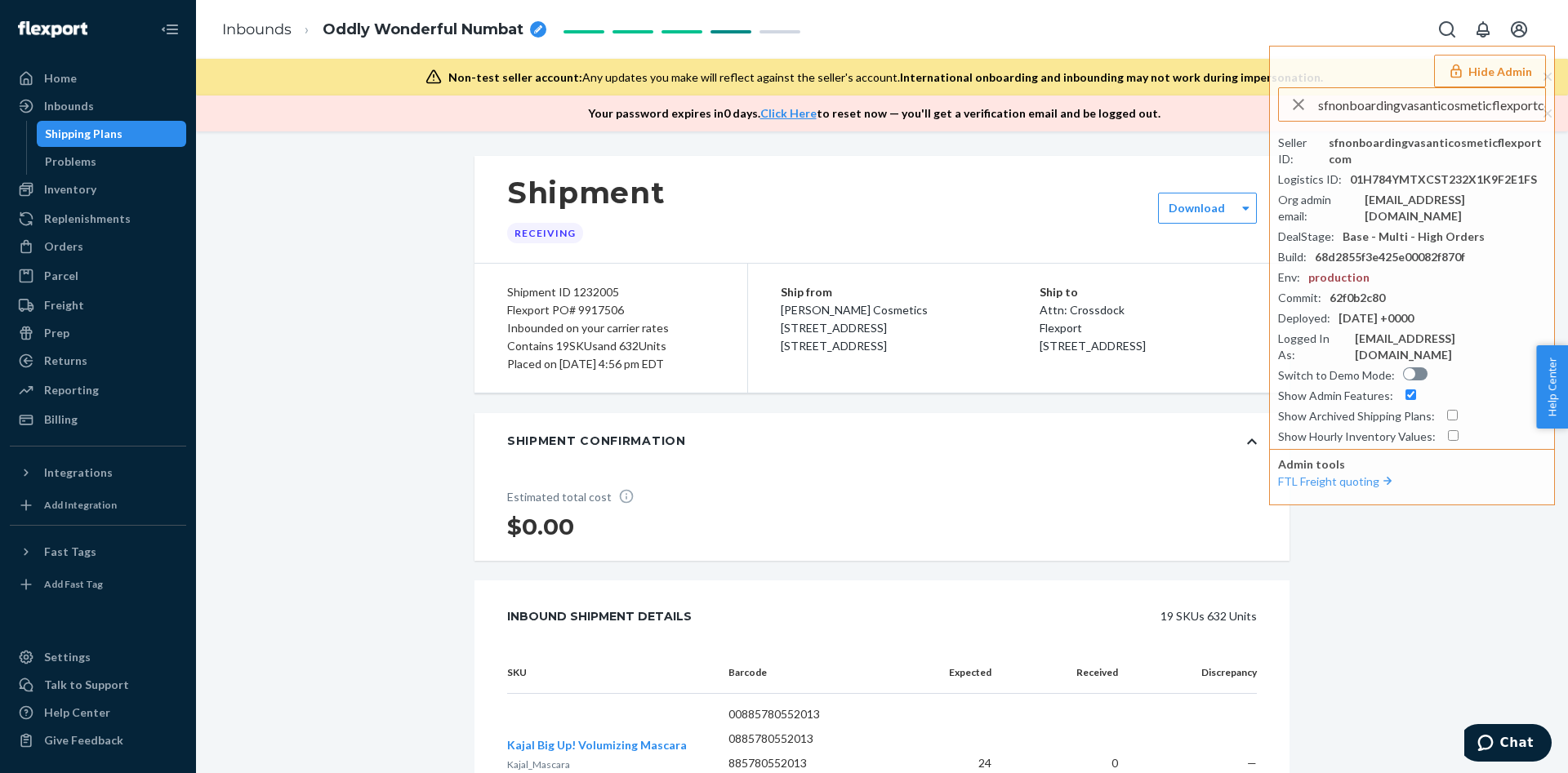
scroll to position [0, 17]
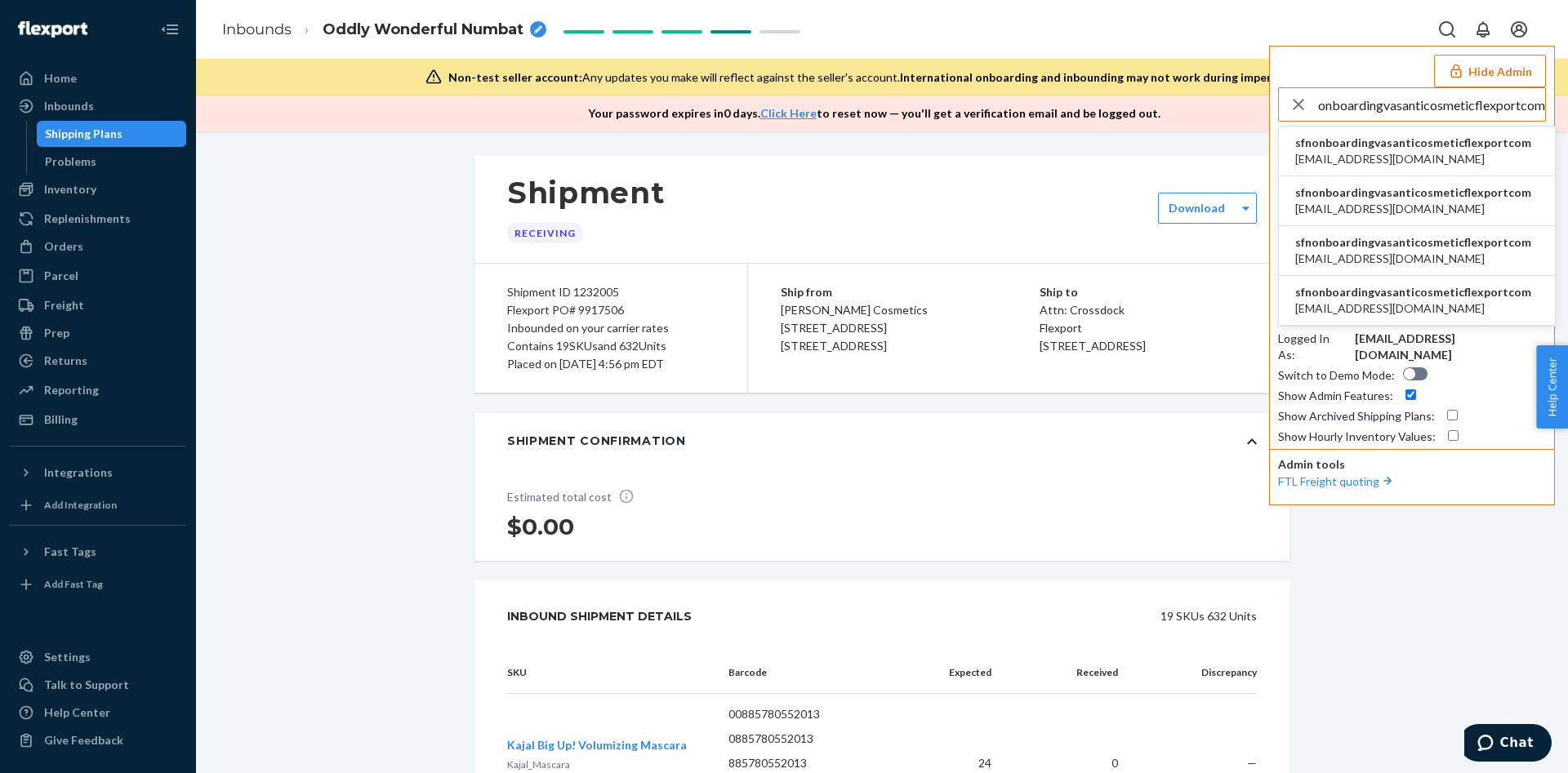
type input "sfnonboardingvasanticosmeticflexportcom"
click at [1421, 157] on span "[EMAIL_ADDRESS][DOMAIN_NAME]" at bounding box center [1413, 159] width 236 height 17
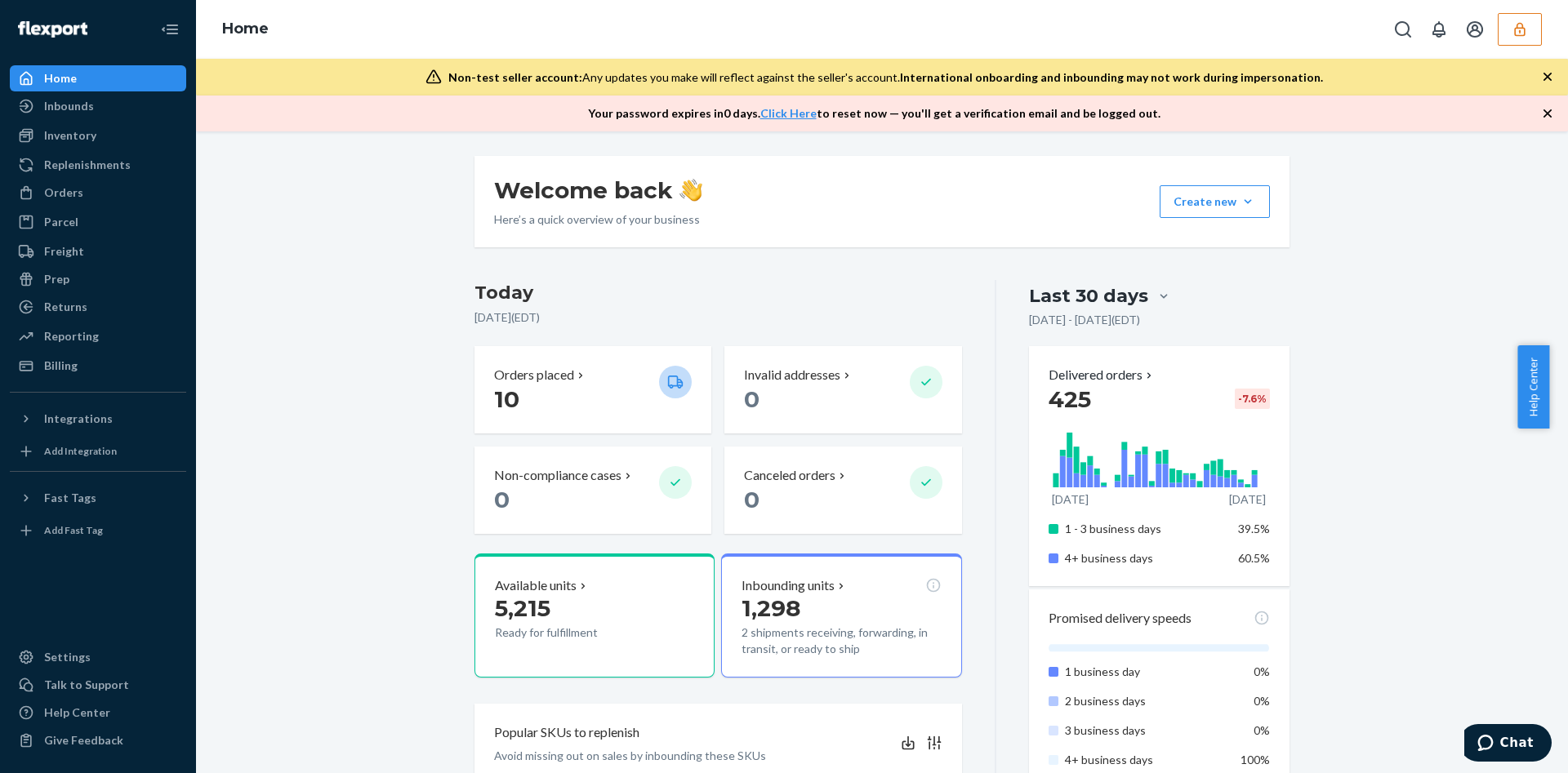
drag, startPoint x: 1512, startPoint y: 24, endPoint x: 1482, endPoint y: 62, distance: 48.4
click at [1512, 25] on icon "button" at bounding box center [1520, 29] width 17 height 17
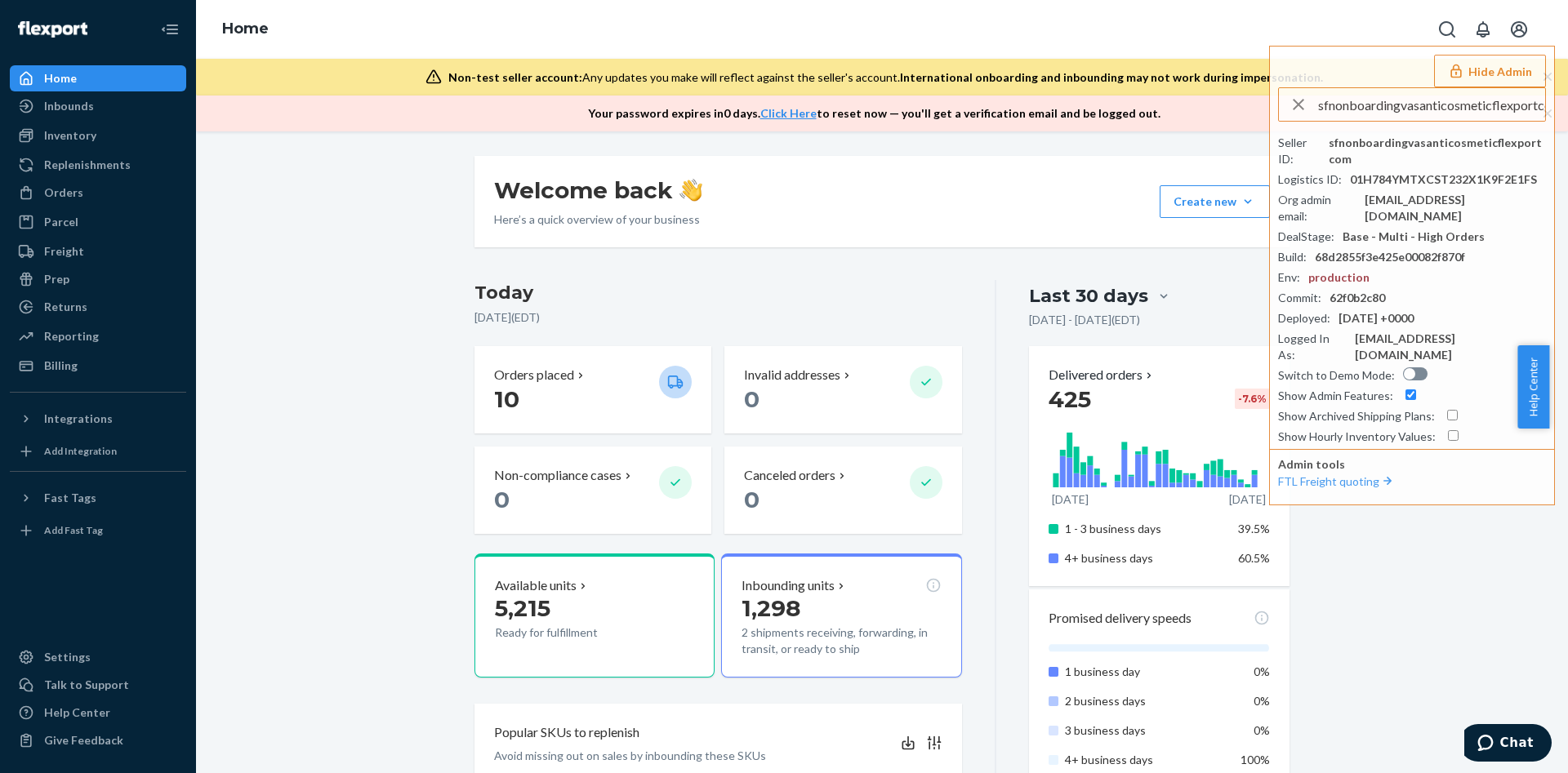
scroll to position [0, 17]
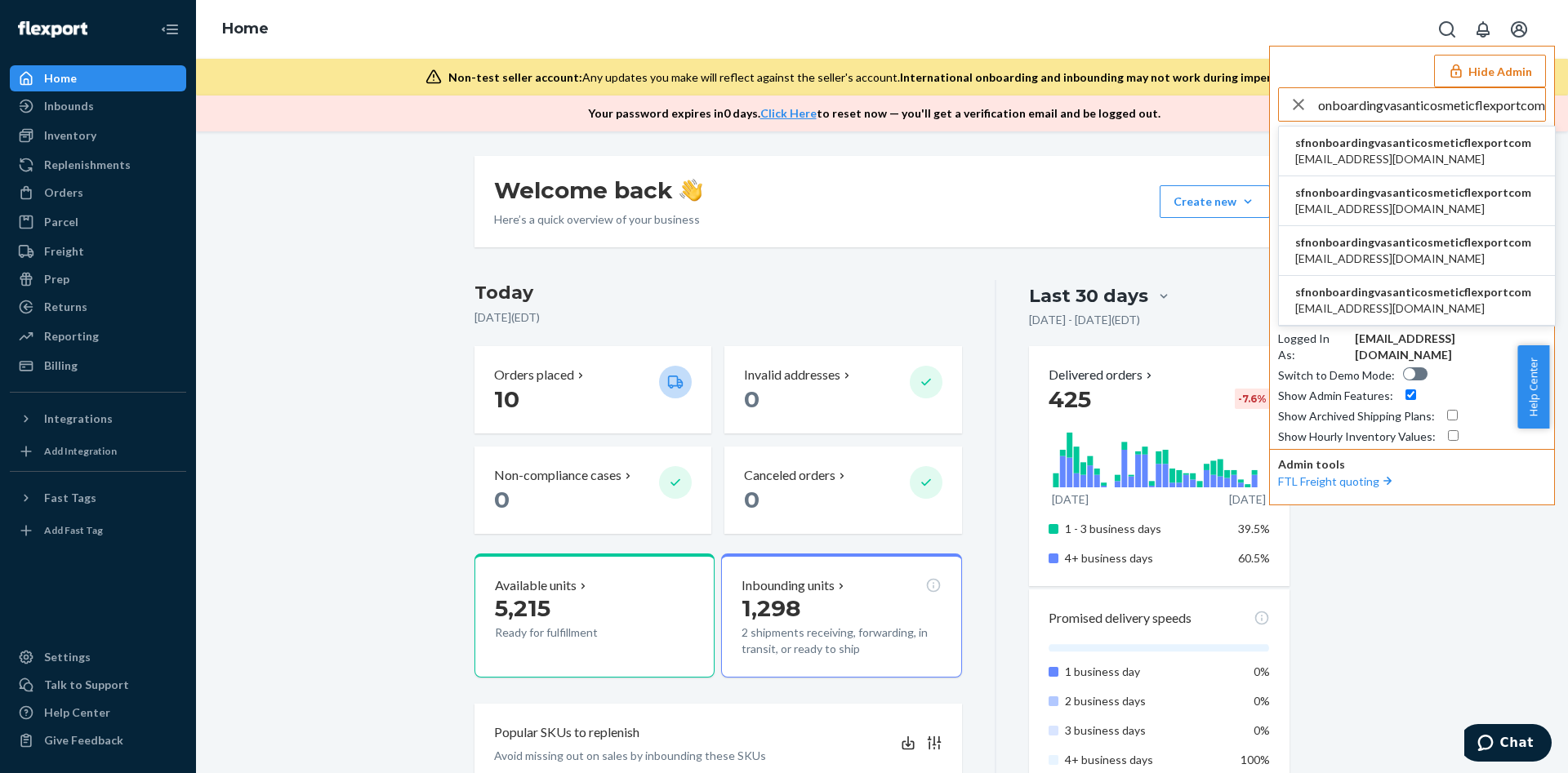
type input "sfnonboardingvasanticosmeticflexportcom"
click at [1382, 148] on span "sfnonboardingvasanticosmeticflexportcom" at bounding box center [1413, 143] width 236 height 17
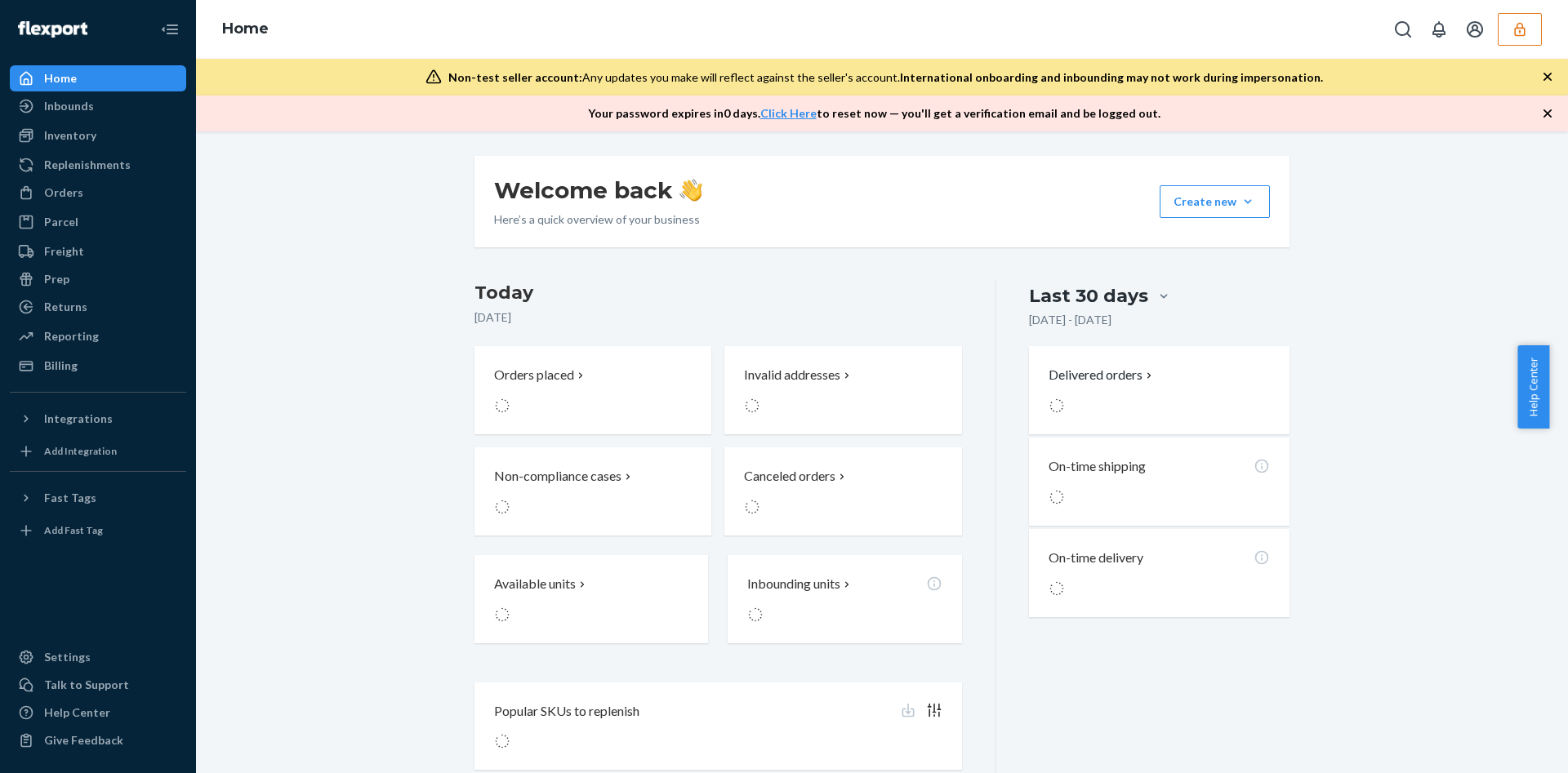
click at [1510, 33] on button "button" at bounding box center [1520, 29] width 44 height 33
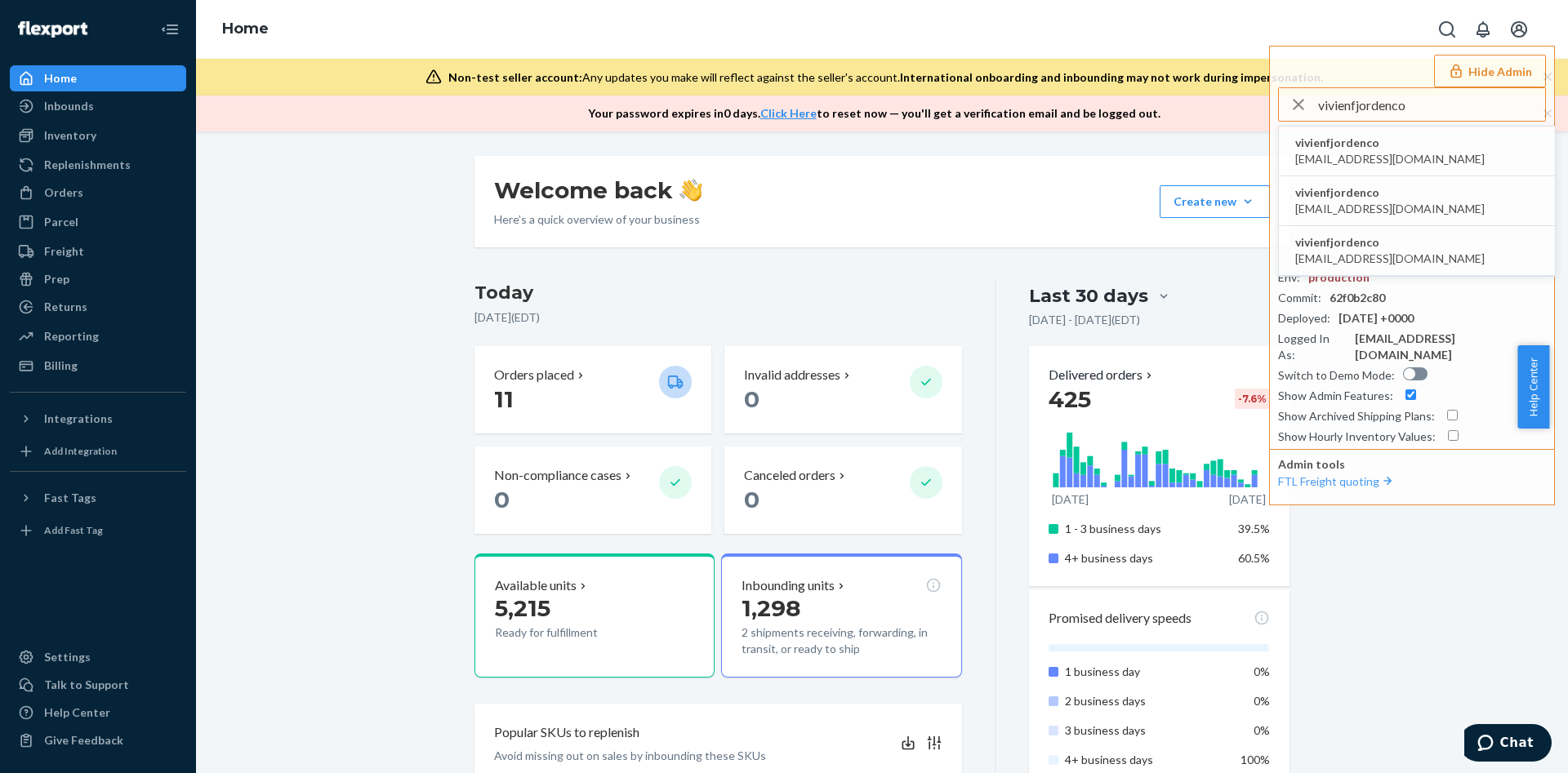
type input "vivienfjordenco"
click at [1331, 150] on span "vivienfjordenco" at bounding box center [1391, 143] width 189 height 17
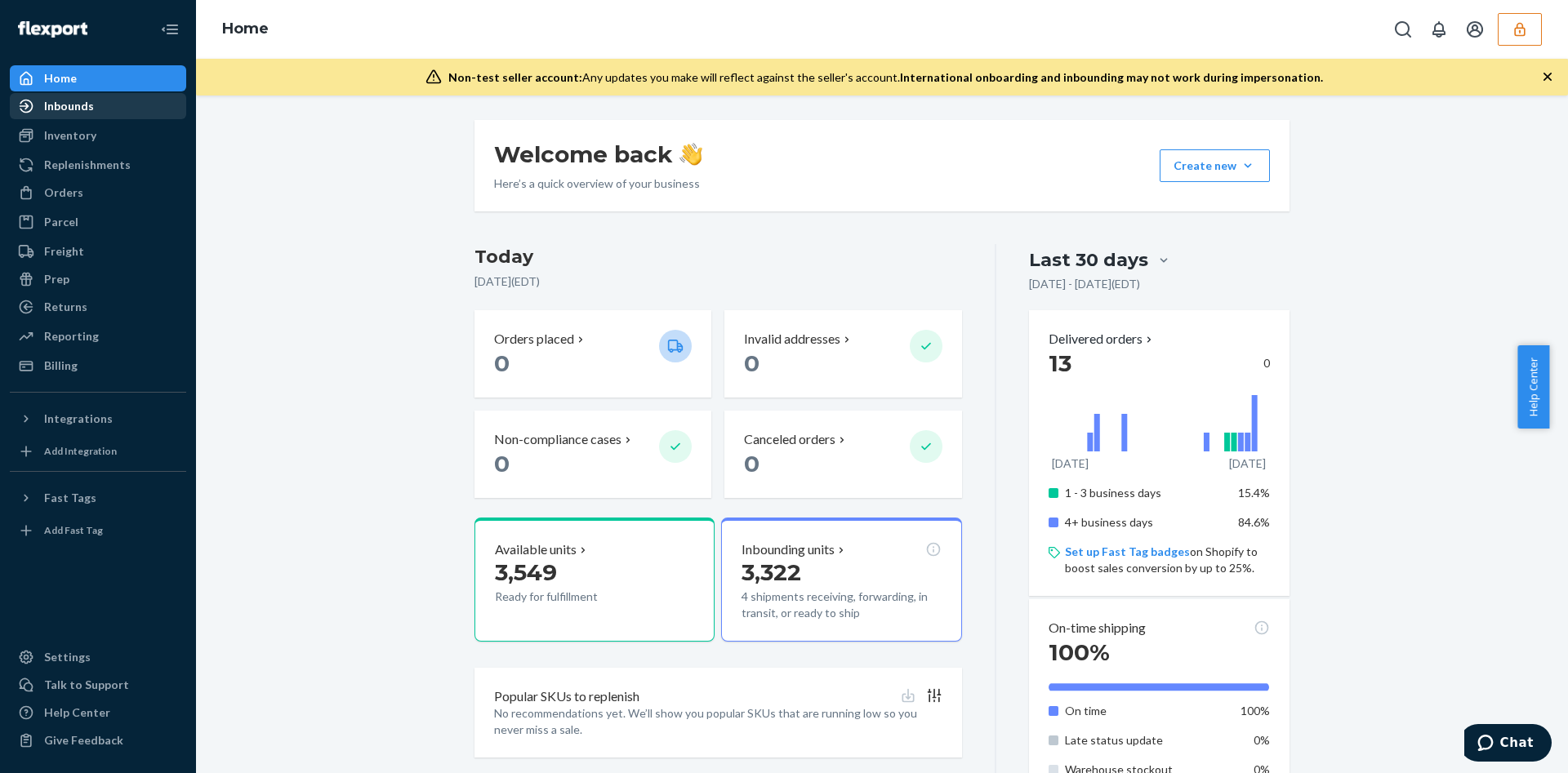
click at [106, 113] on div "Inbounds" at bounding box center [97, 106] width 173 height 23
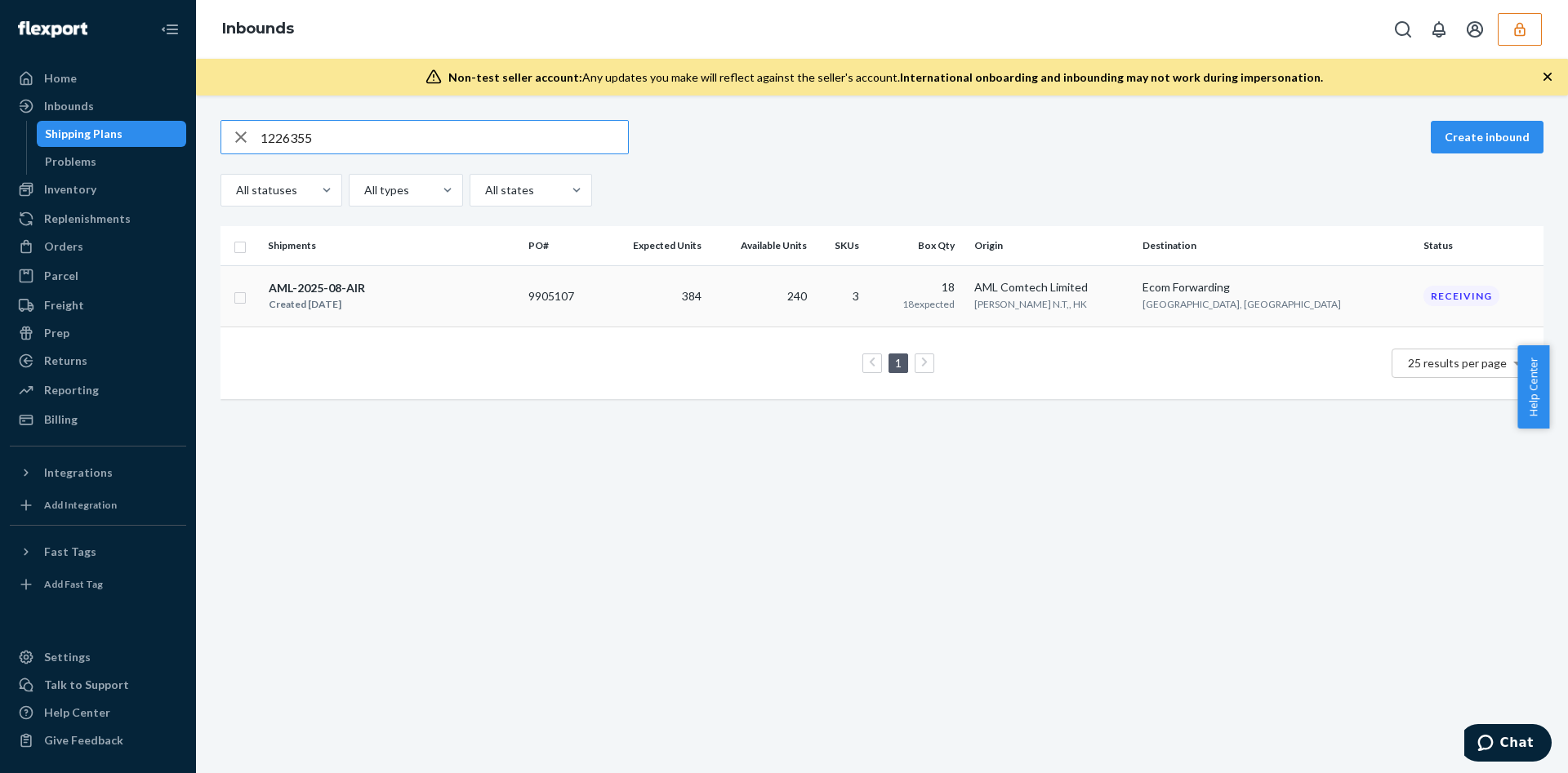
type input "1226355"
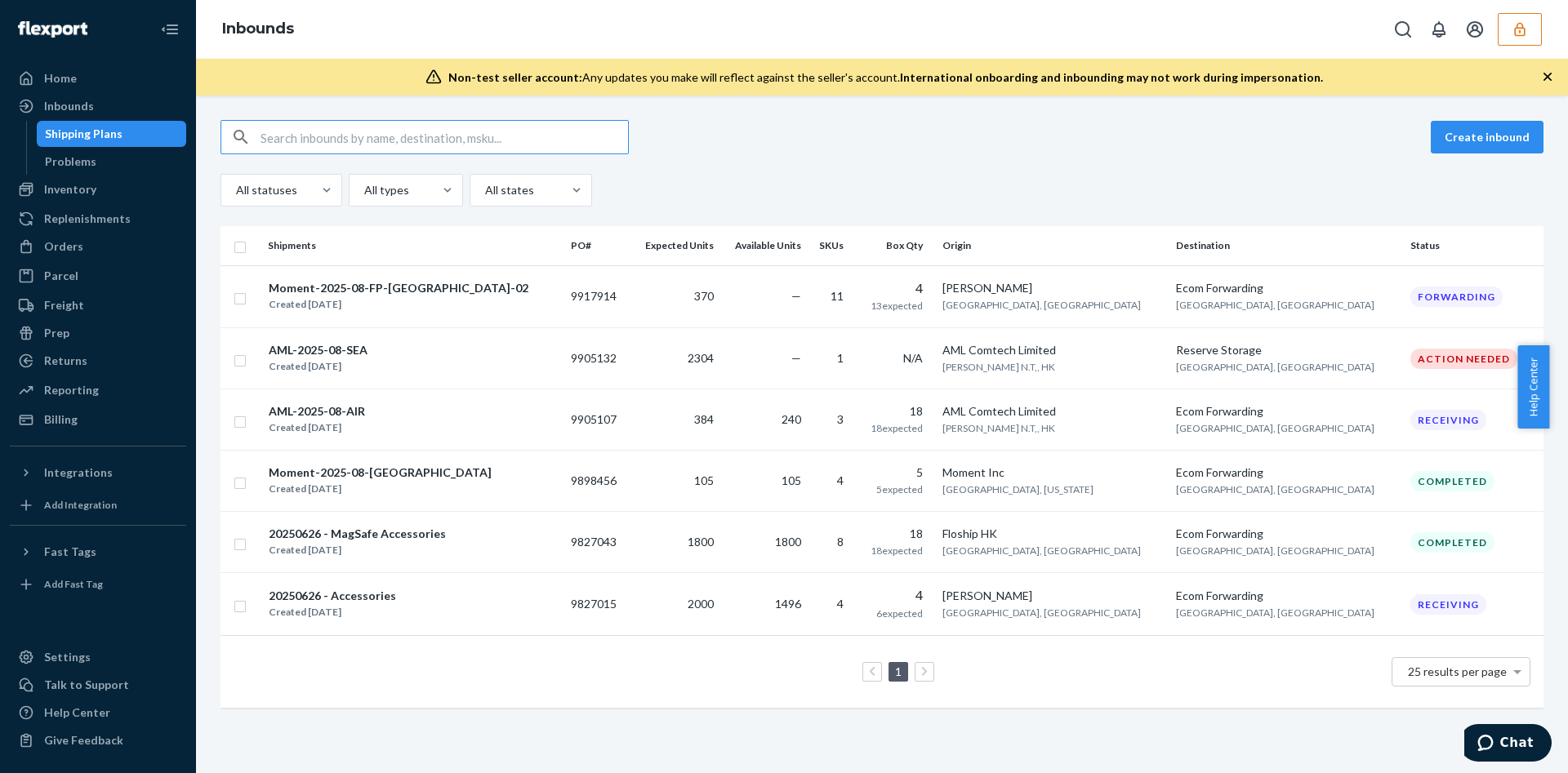
paste input "1226355"
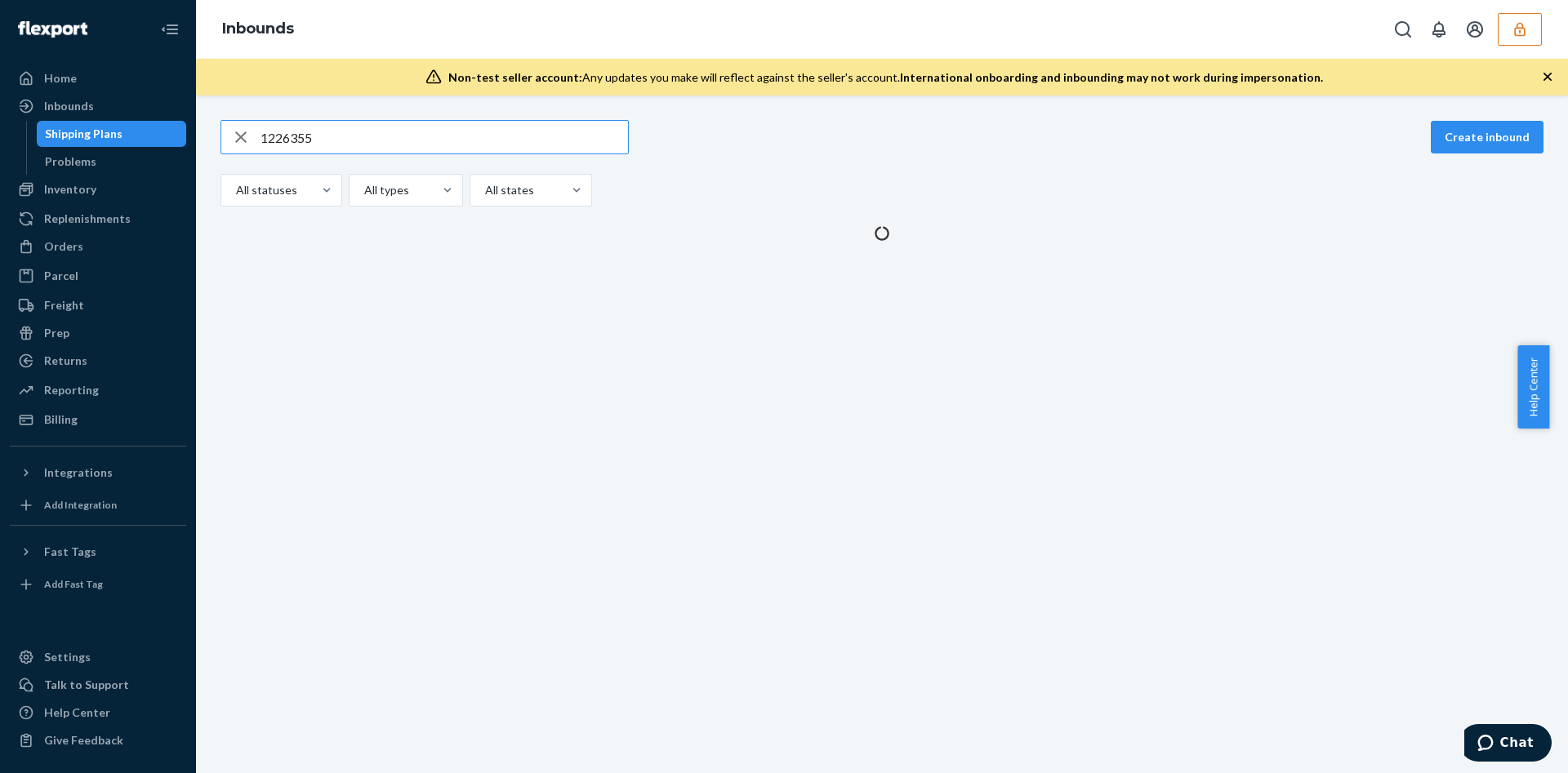
type input "1226355"
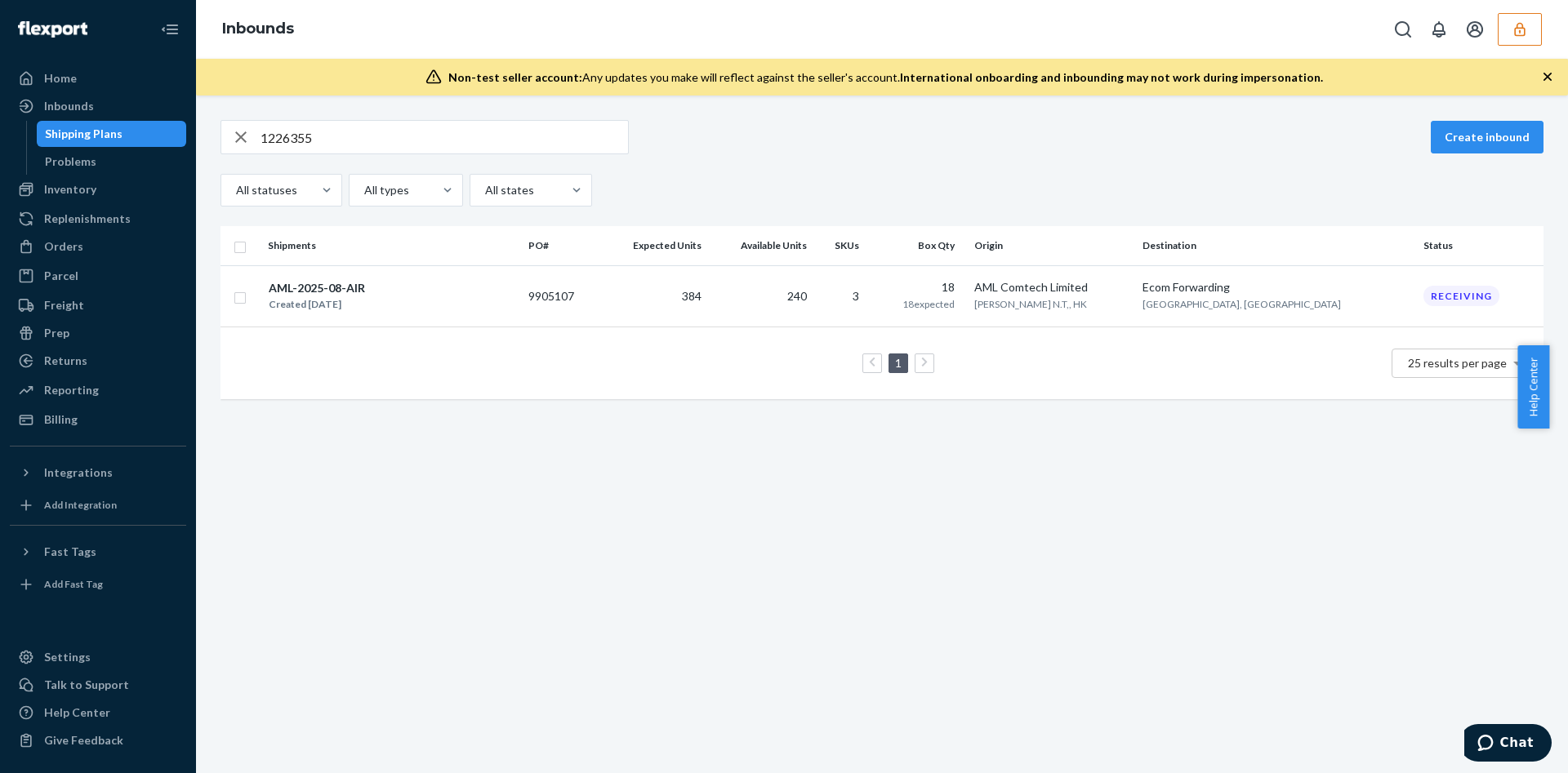
click at [422, 261] on th "Shipments" at bounding box center [391, 245] width 260 height 40
click at [413, 297] on div "AML-2025-08-AIR Created [DATE]" at bounding box center [391, 296] width 247 height 34
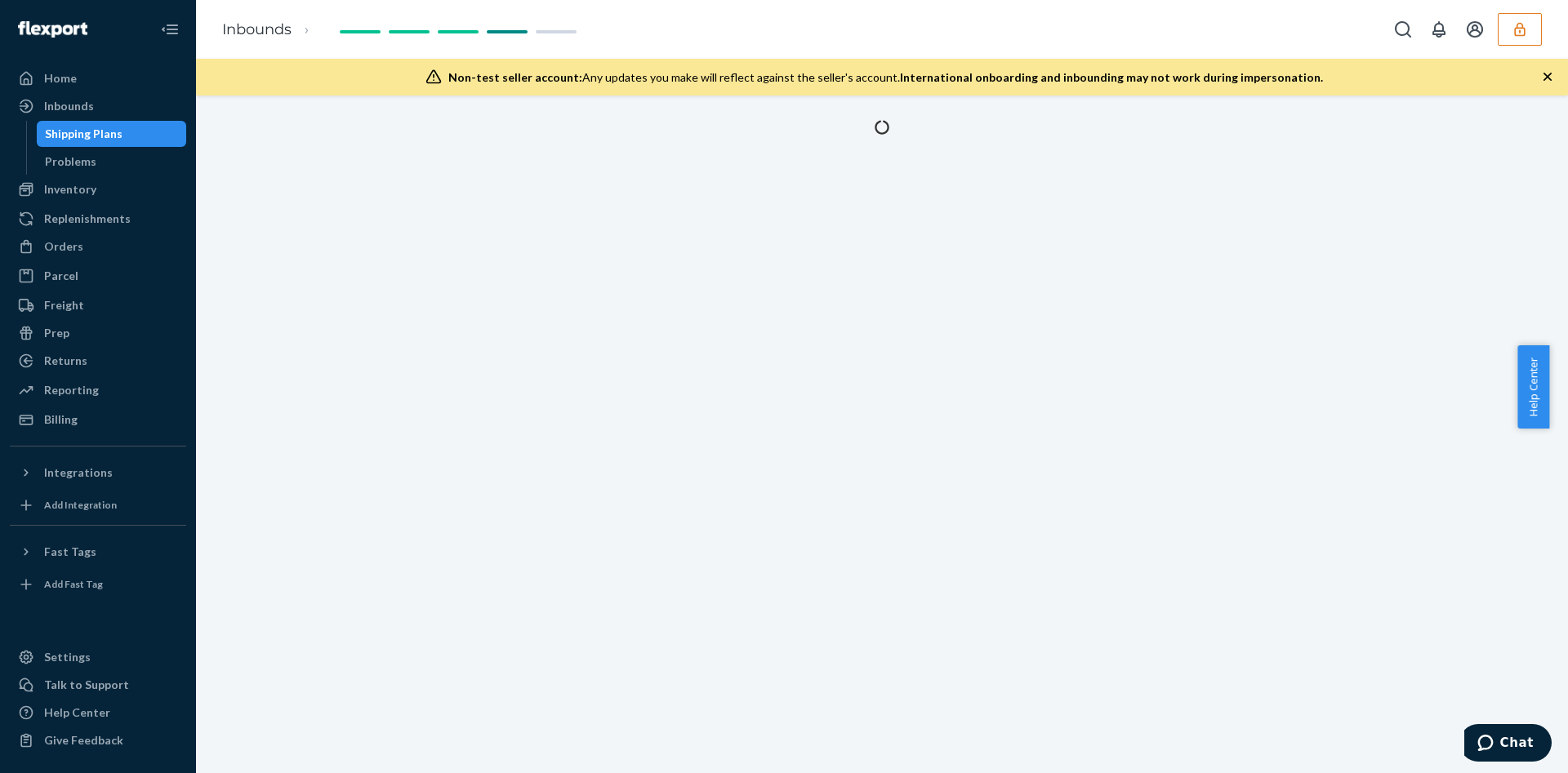
click at [413, 297] on div at bounding box center [882, 434] width 1372 height 677
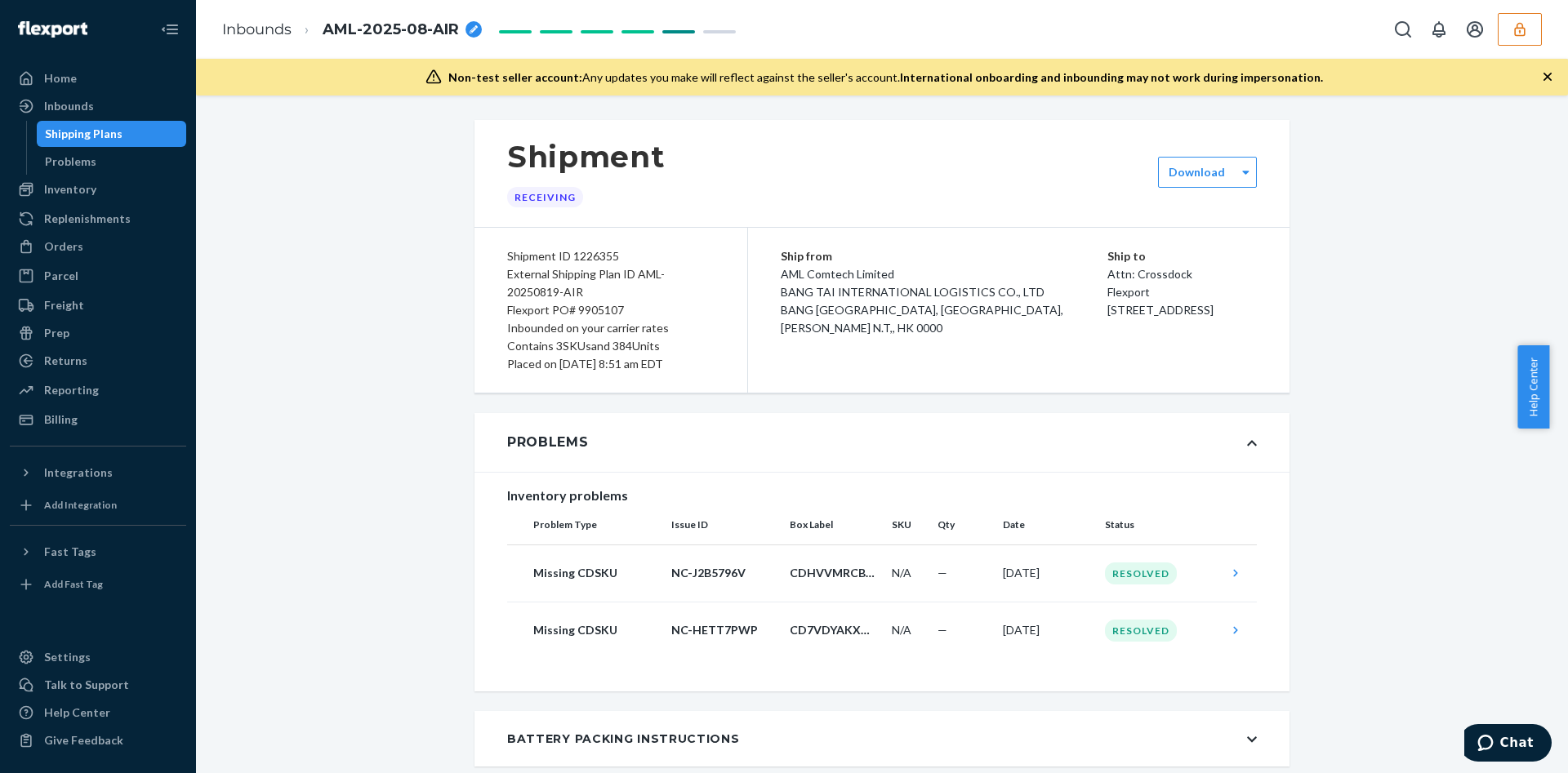
click at [576, 253] on div "Shipment ID 1226355" at bounding box center [612, 256] width 208 height 18
copy div "1226355"
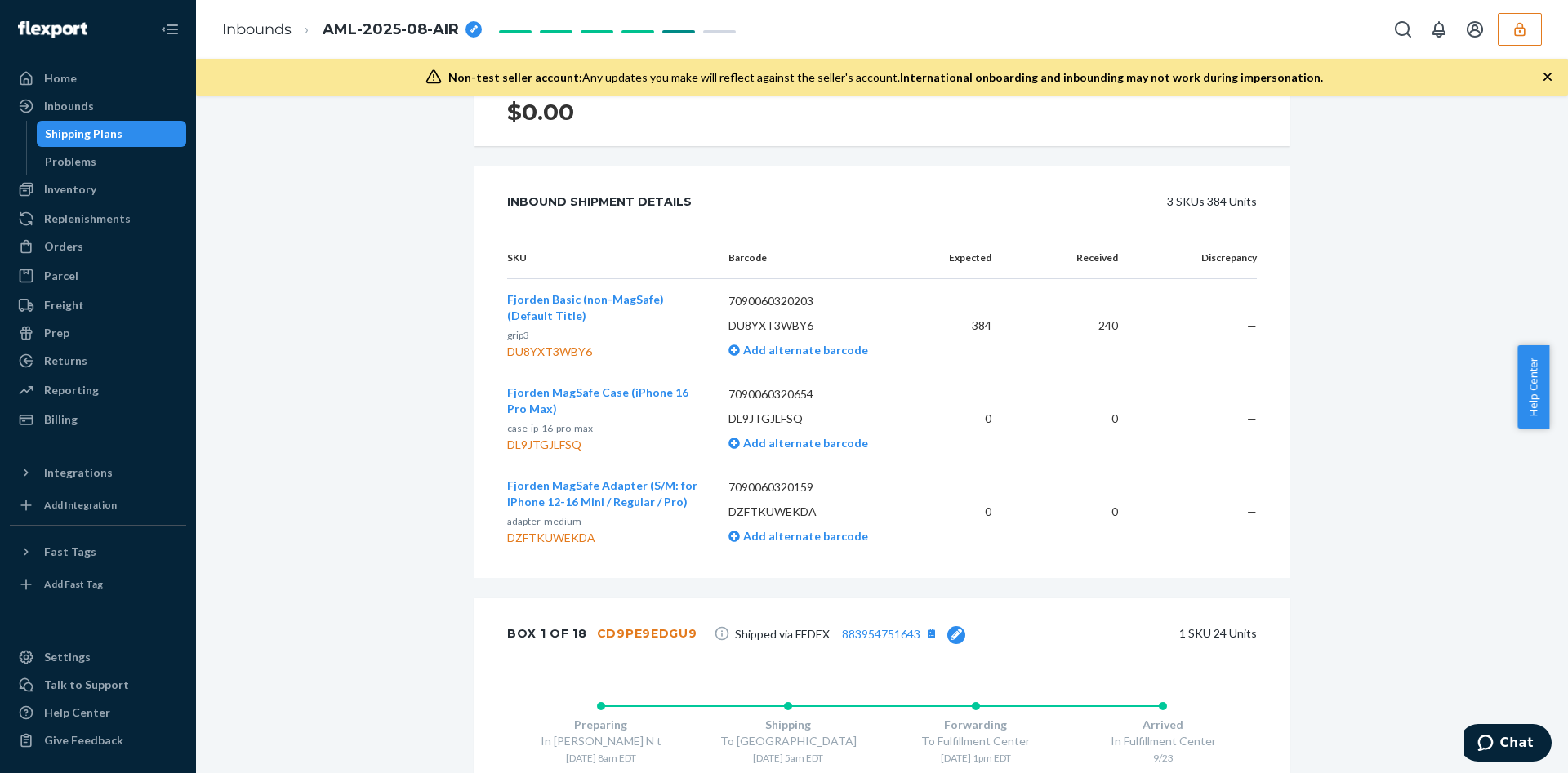
scroll to position [789, 0]
click at [1526, 31] on icon "button" at bounding box center [1520, 29] width 17 height 17
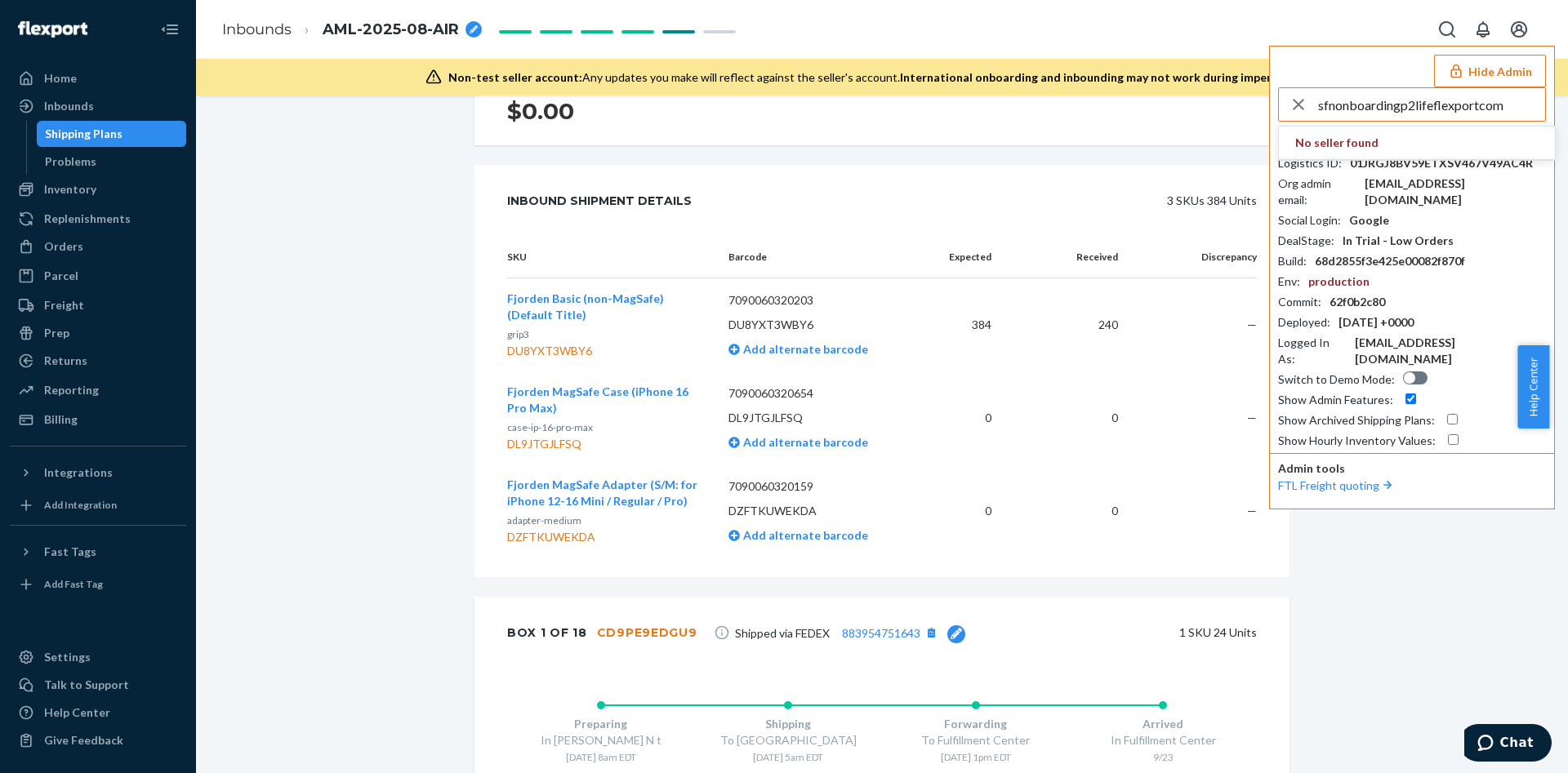
type input "sfnonboardingp2lifeflexportcom"
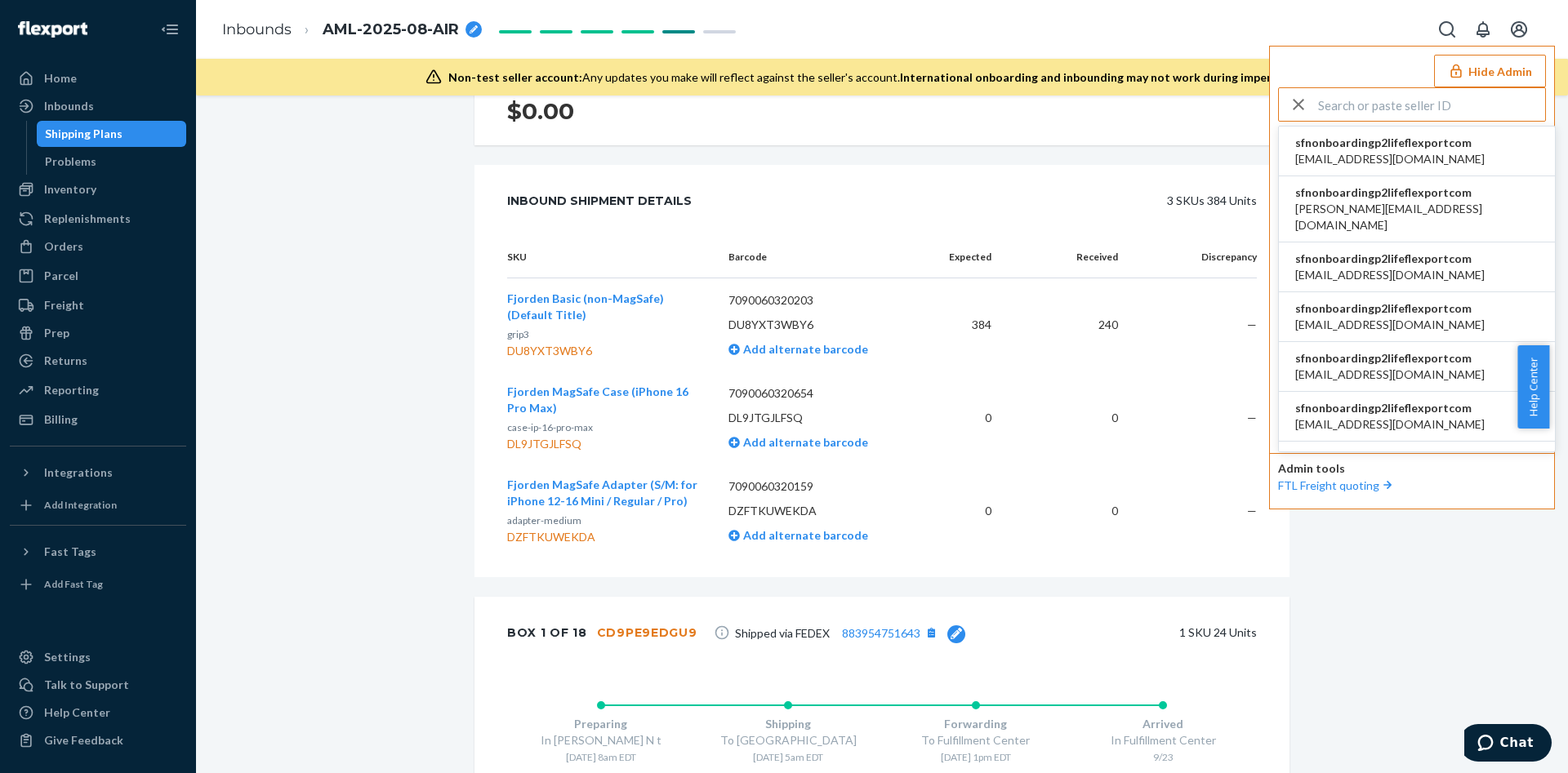
type input "sfnonboardingp2lifeflexportcom"
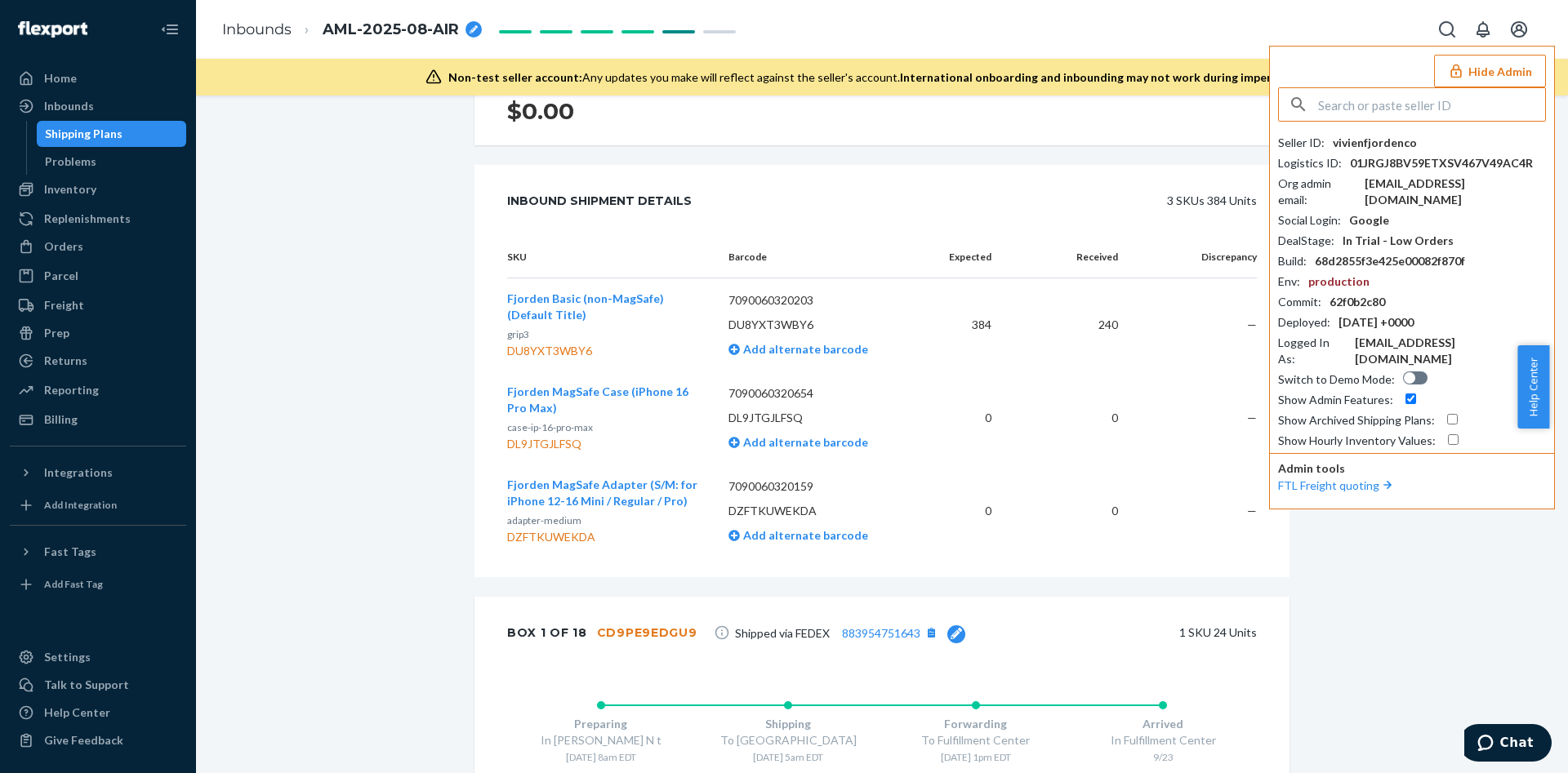
type input "sfnonboardingp2lifeflexportcom"
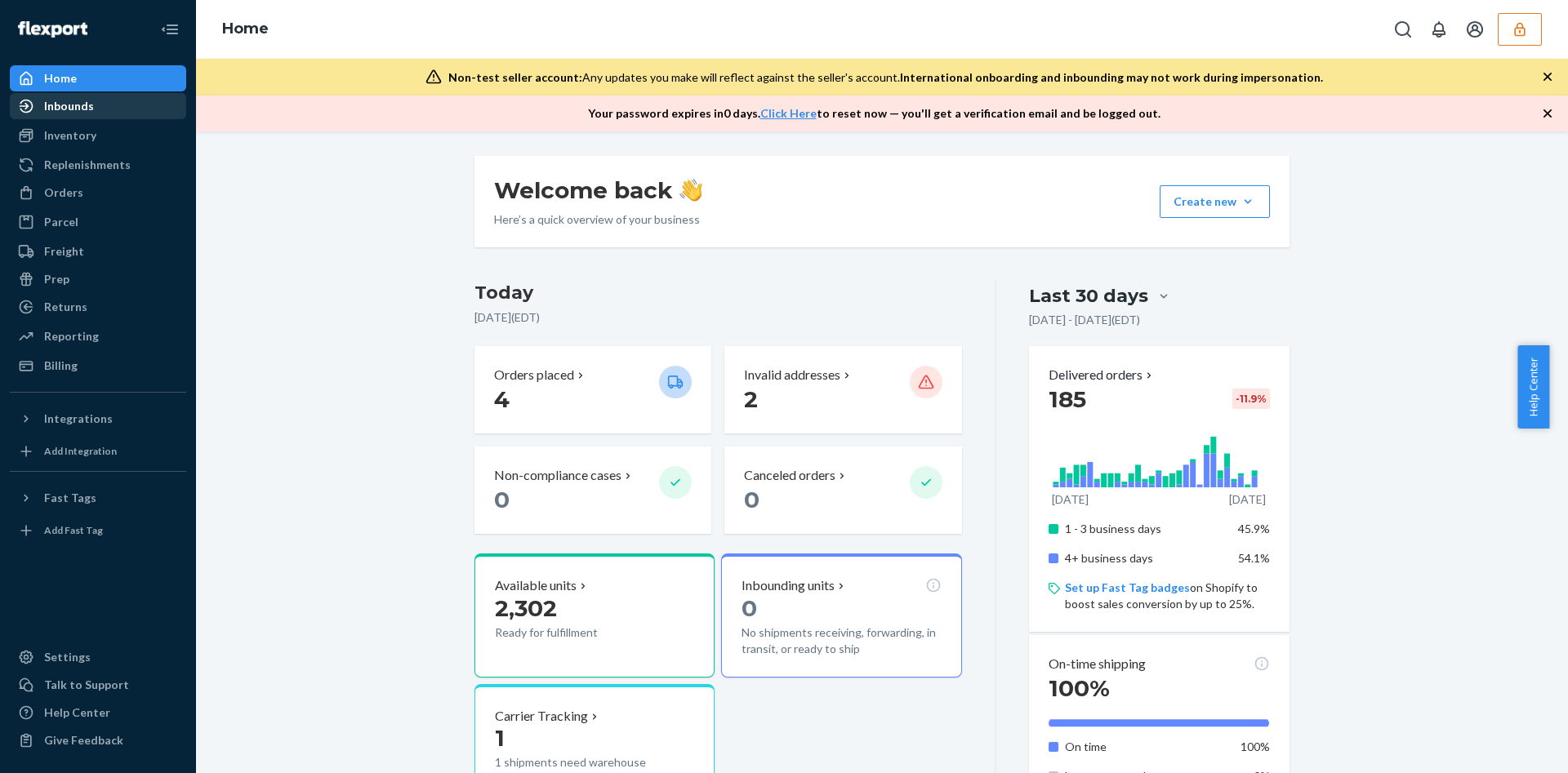
click at [98, 102] on div "Inbounds" at bounding box center [97, 106] width 173 height 23
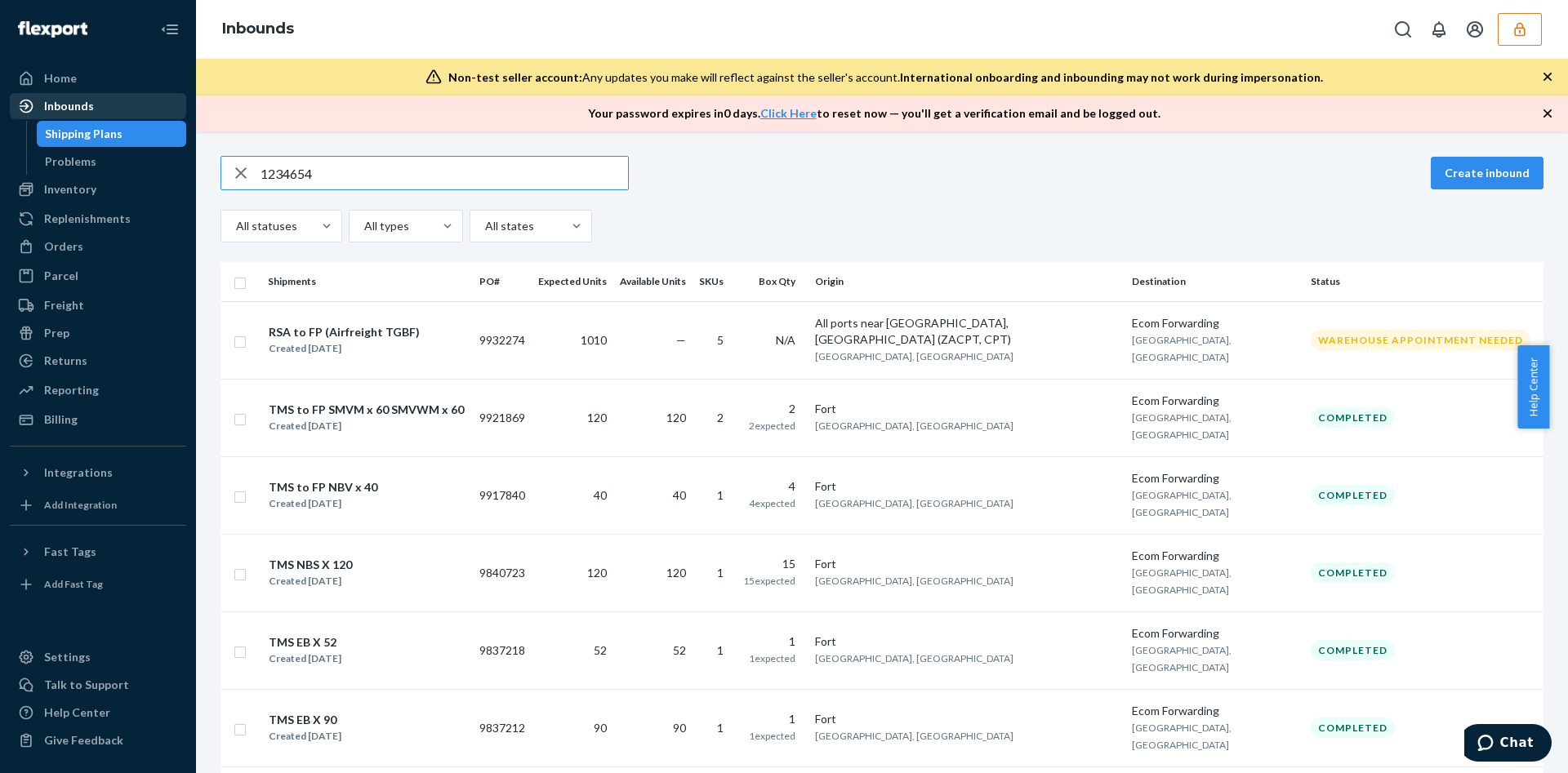
type input "1234654"
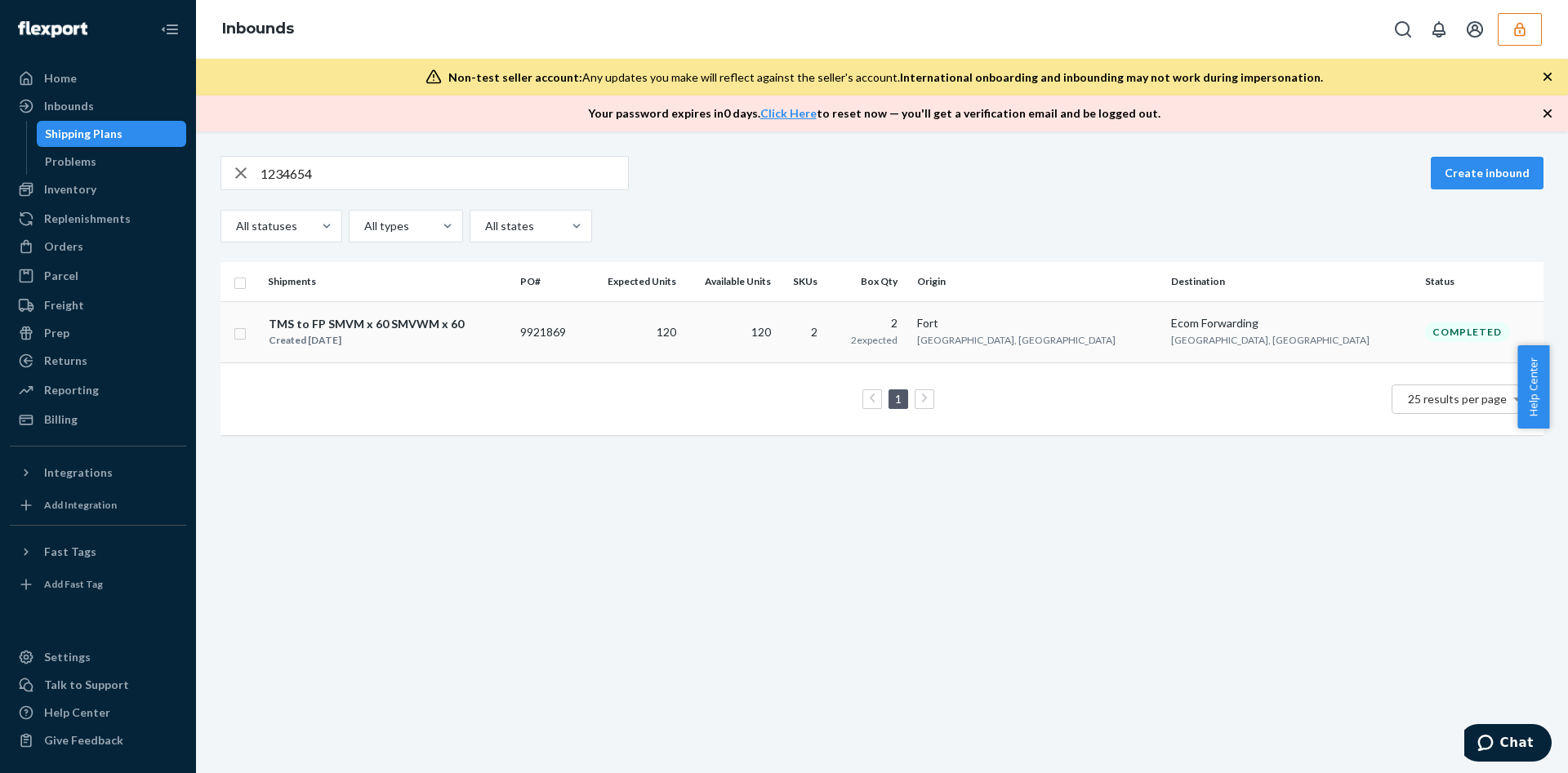
click at [486, 338] on div "TMS to FP SMVM x 60 SMVWM x 60 Created Sep 3, 2025" at bounding box center [387, 332] width 239 height 34
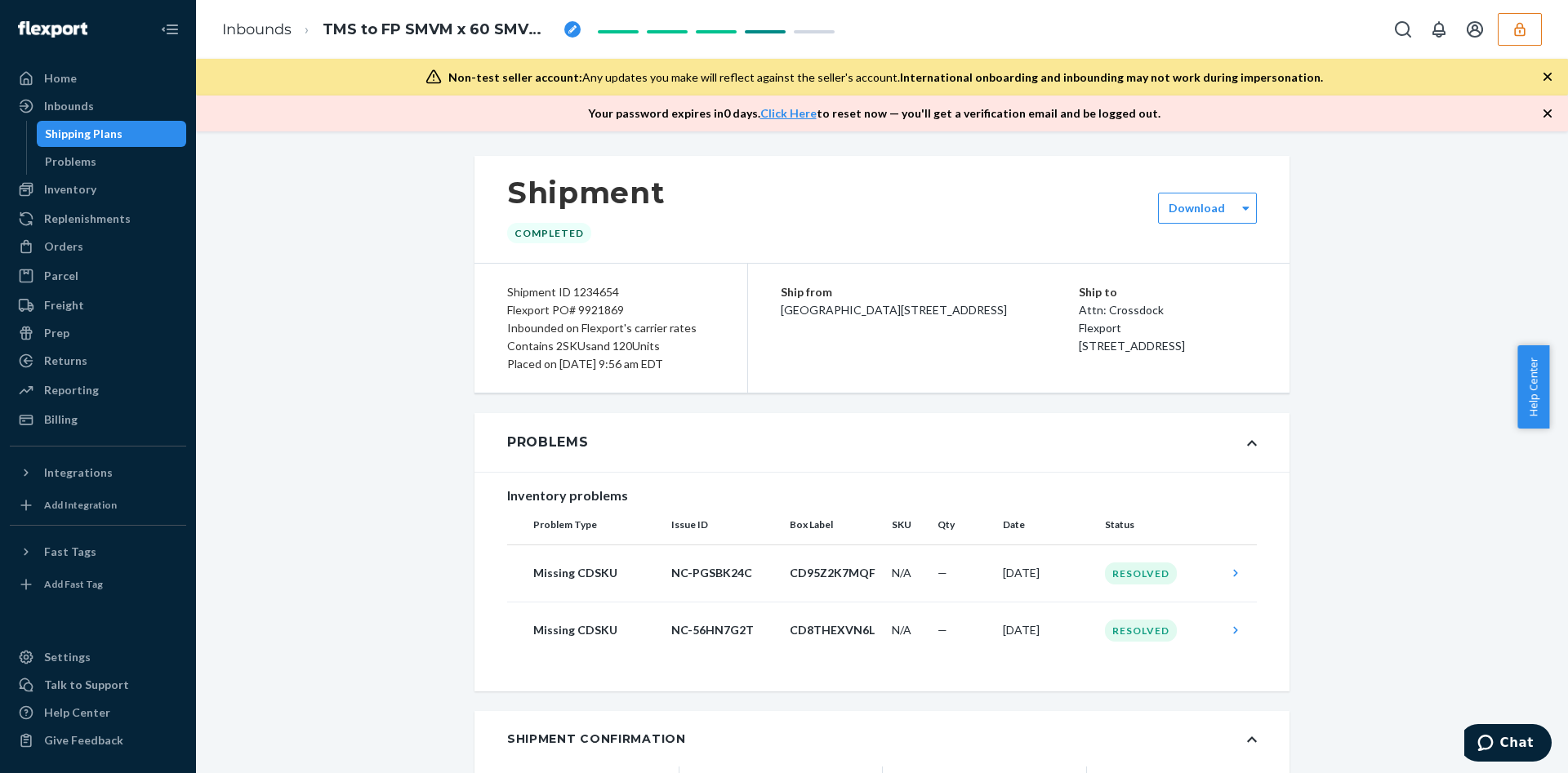
click at [602, 316] on div "Flexport PO# 9921869" at bounding box center [612, 311] width 208 height 18
copy div "9921869"
